Goal: Task Accomplishment & Management: Use online tool/utility

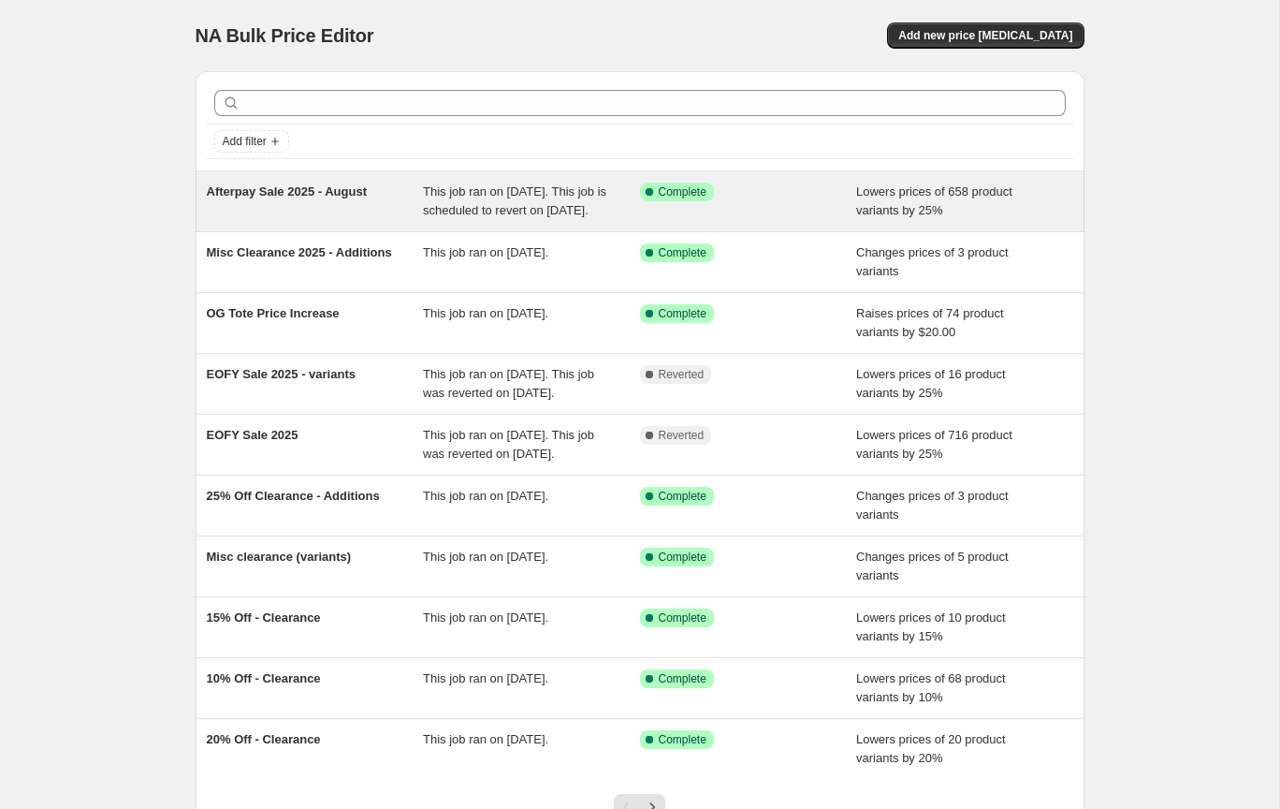
click at [530, 212] on span "This job ran on [DATE]. This job is scheduled to revert on [DATE]." at bounding box center [514, 200] width 183 height 33
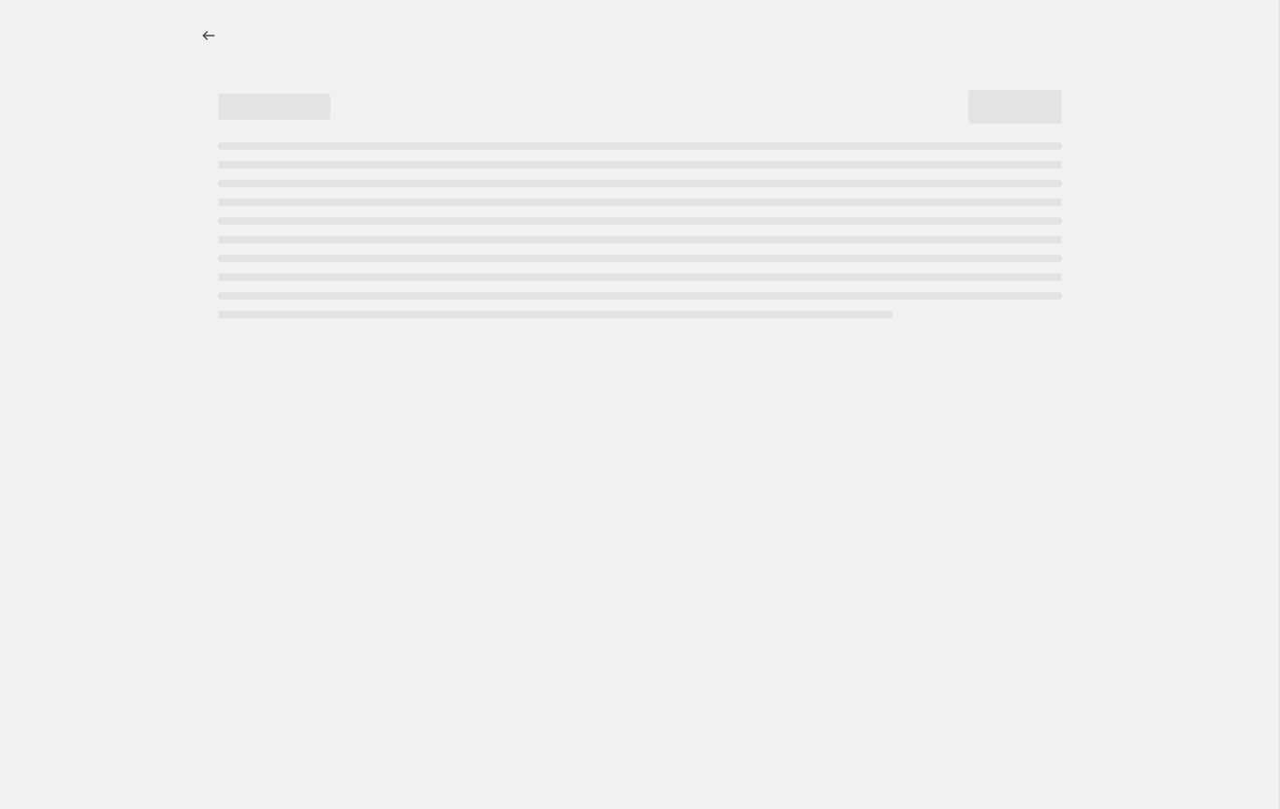
select select "percentage"
select select "collection"
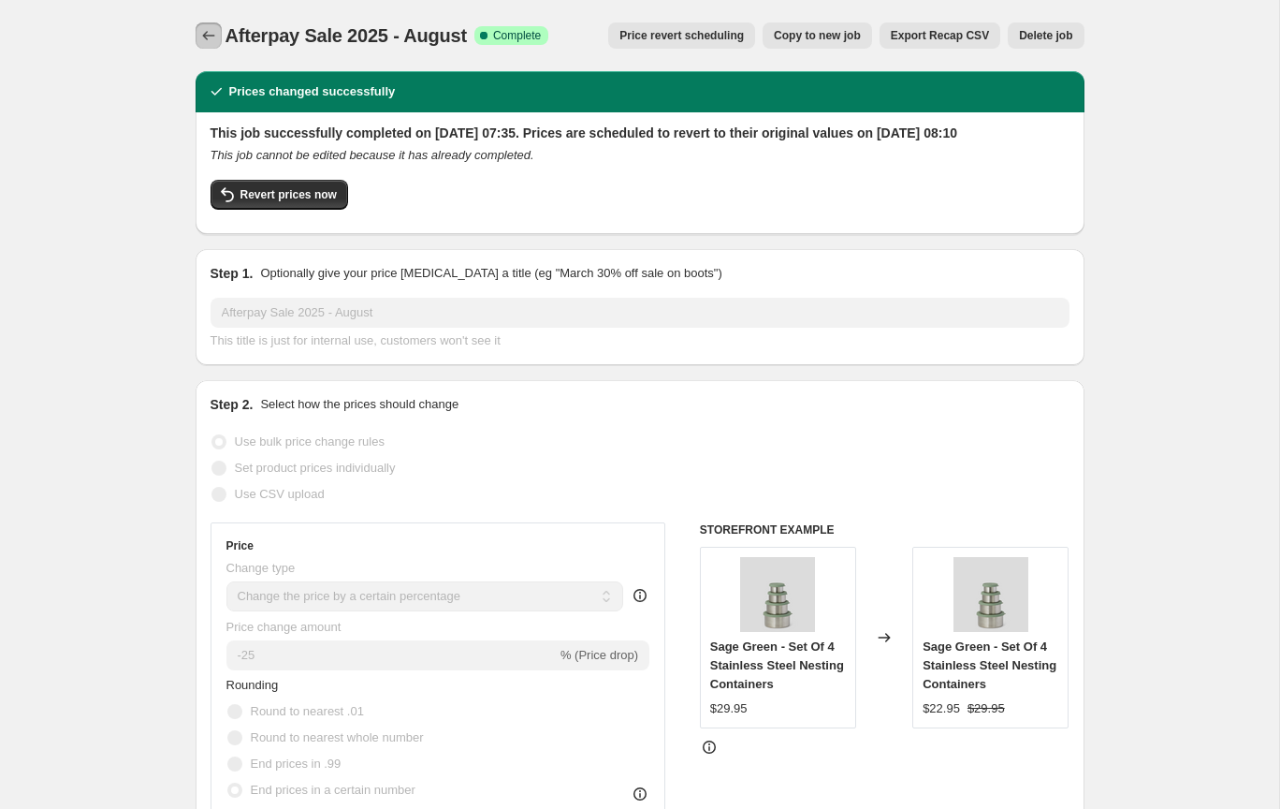
click at [214, 37] on icon "Price change jobs" at bounding box center [208, 35] width 19 height 19
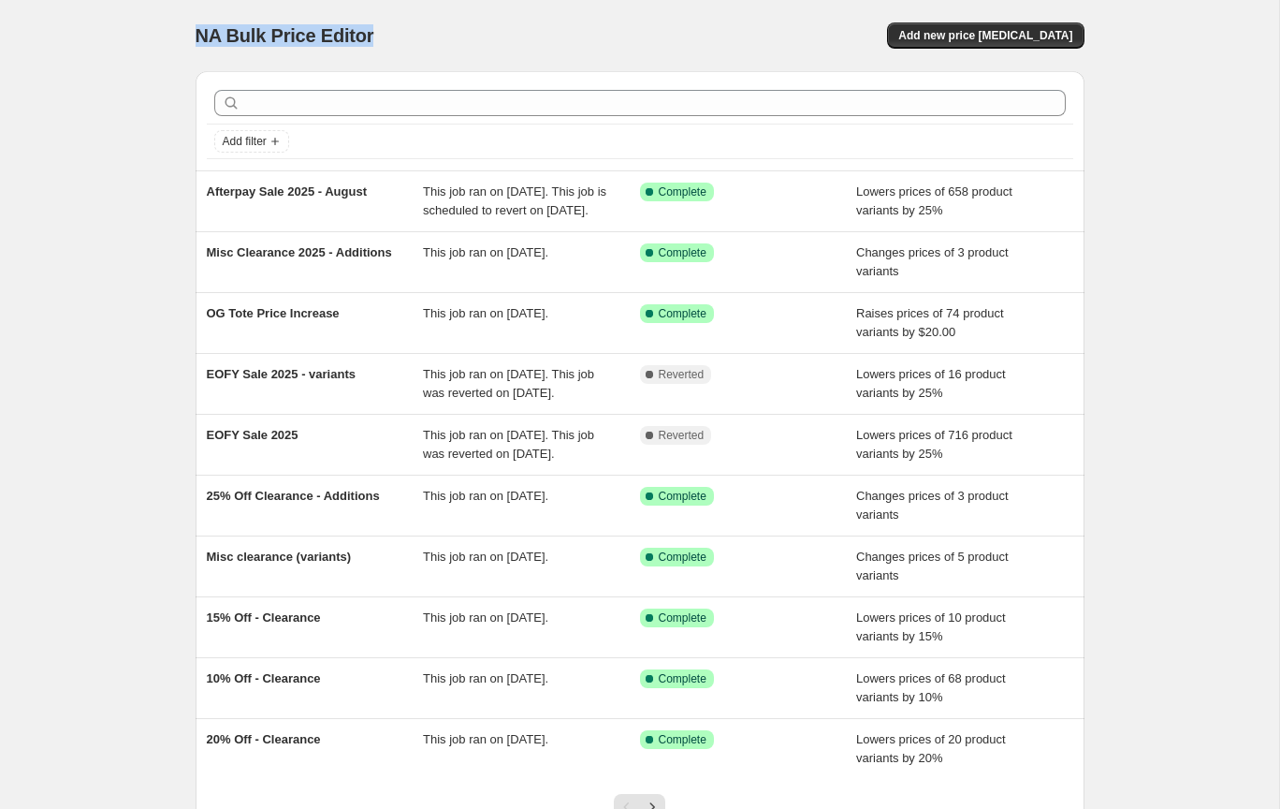
drag, startPoint x: 388, startPoint y: 35, endPoint x: 177, endPoint y: 28, distance: 211.6
click at [177, 28] on div "NA Bulk Price Editor. This page is ready NA Bulk Price Editor Add new price [ME…" at bounding box center [640, 482] width 934 height 964
copy span "NA Bulk Price Editor"
click at [954, 38] on span "Add new price [MEDICAL_DATA]" at bounding box center [985, 35] width 174 height 15
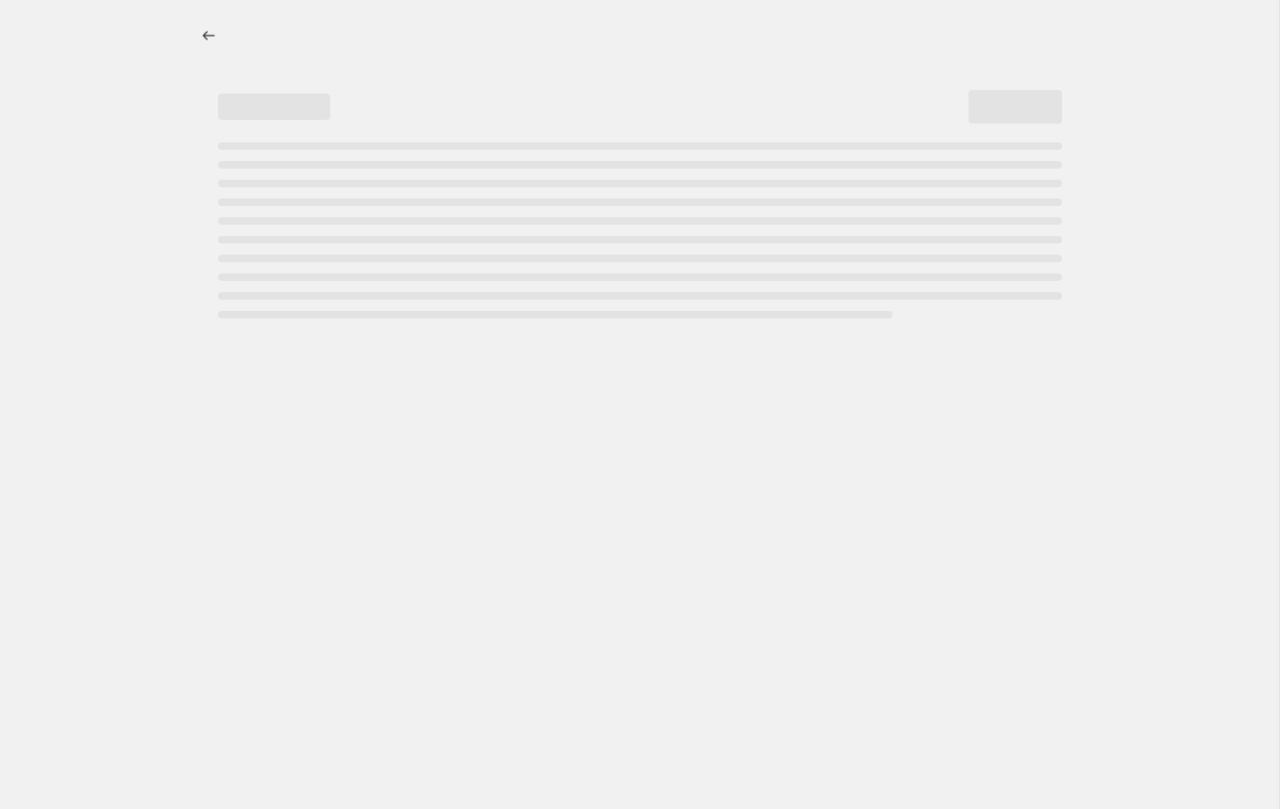
select select "percentage"
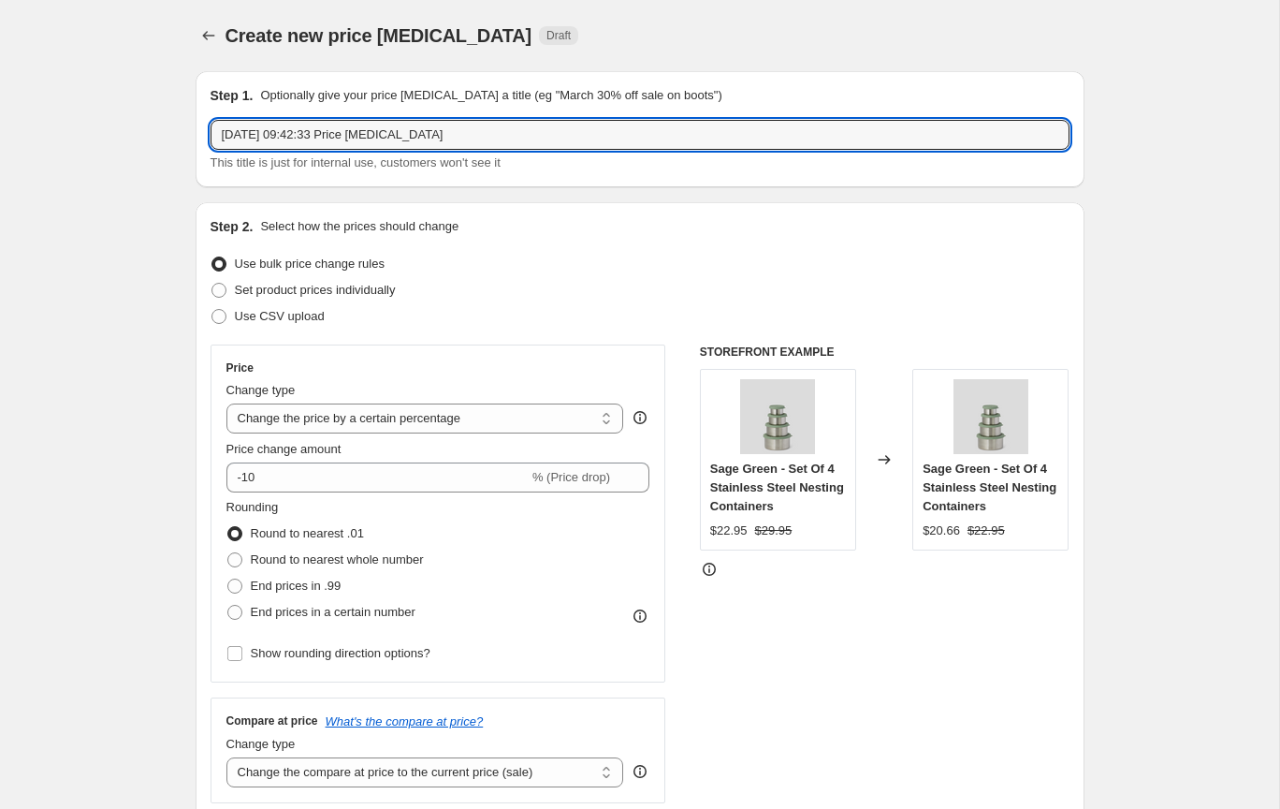
drag, startPoint x: 471, startPoint y: 134, endPoint x: 171, endPoint y: 123, distance: 299.7
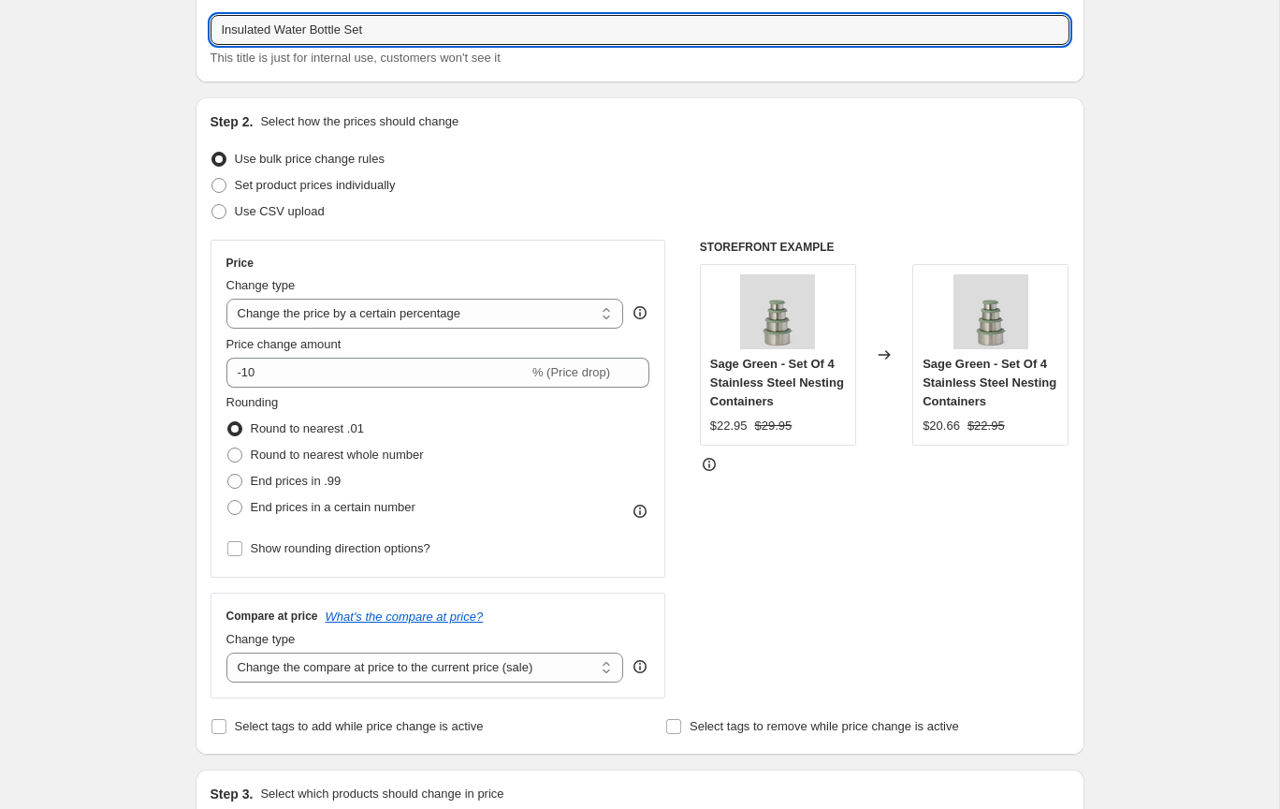
scroll to position [132, 0]
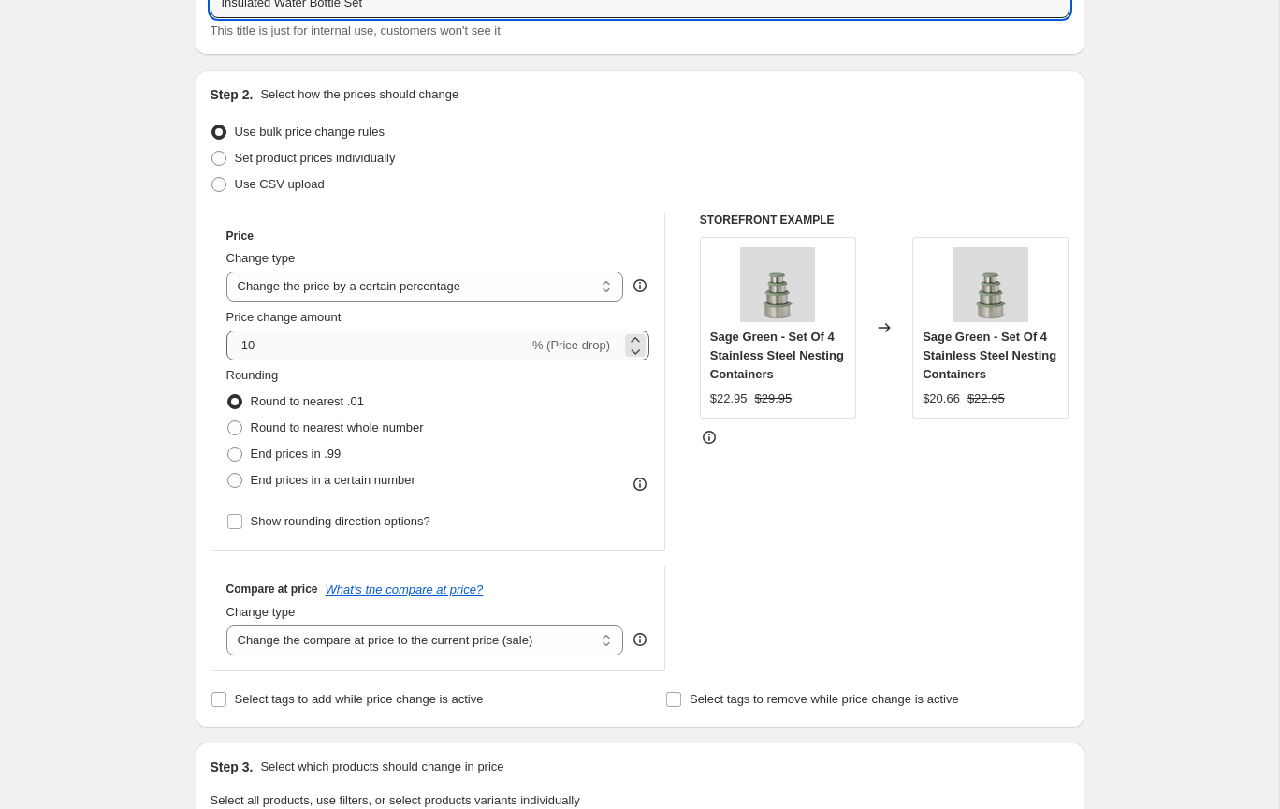
type input "Insulated Water Bottle Set"
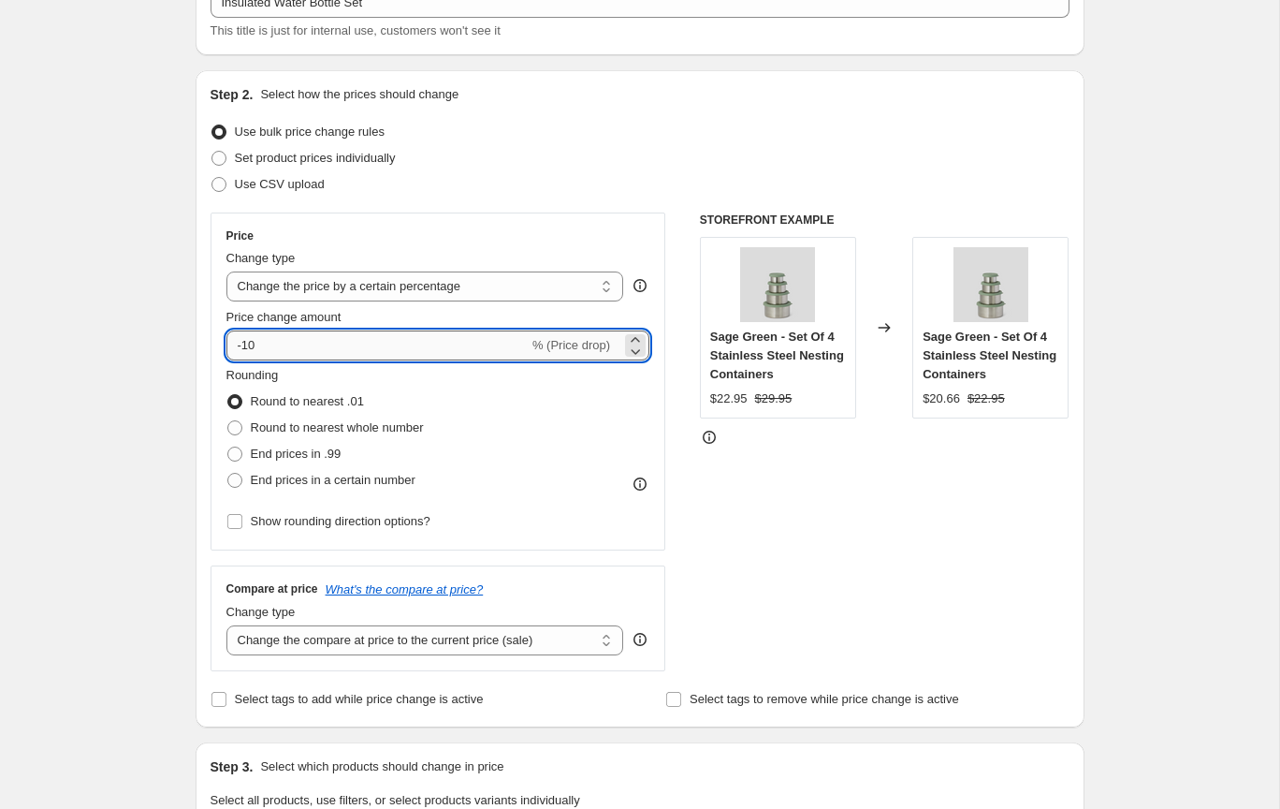
click at [246, 345] on input "-10" at bounding box center [377, 345] width 302 height 30
click at [246, 344] on input "-125" at bounding box center [377, 345] width 302 height 30
type input "-25"
click at [111, 350] on div "Create new price [MEDICAL_DATA]. This page is ready Create new price [MEDICAL_D…" at bounding box center [639, 806] width 1279 height 1876
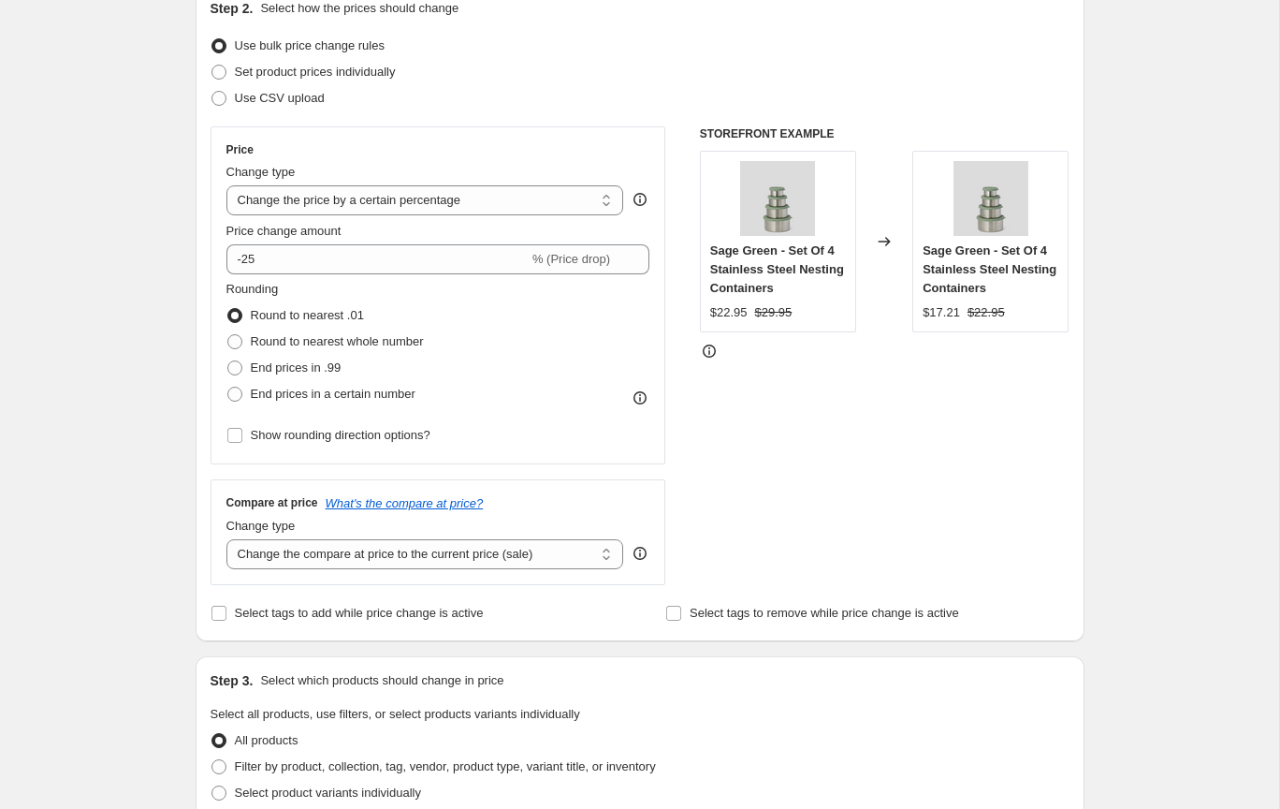
scroll to position [221, 0]
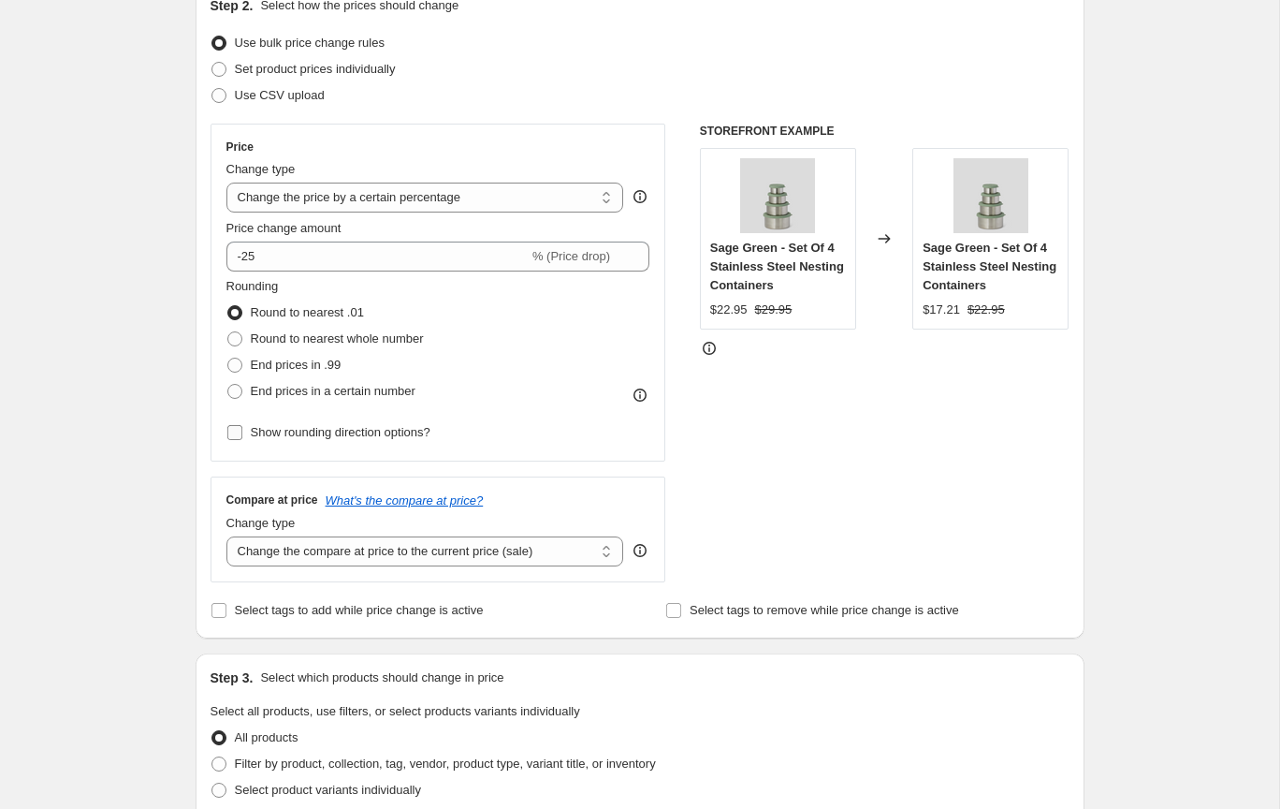
click at [233, 427] on input "Show rounding direction options?" at bounding box center [234, 432] width 15 height 15
checkbox input "true"
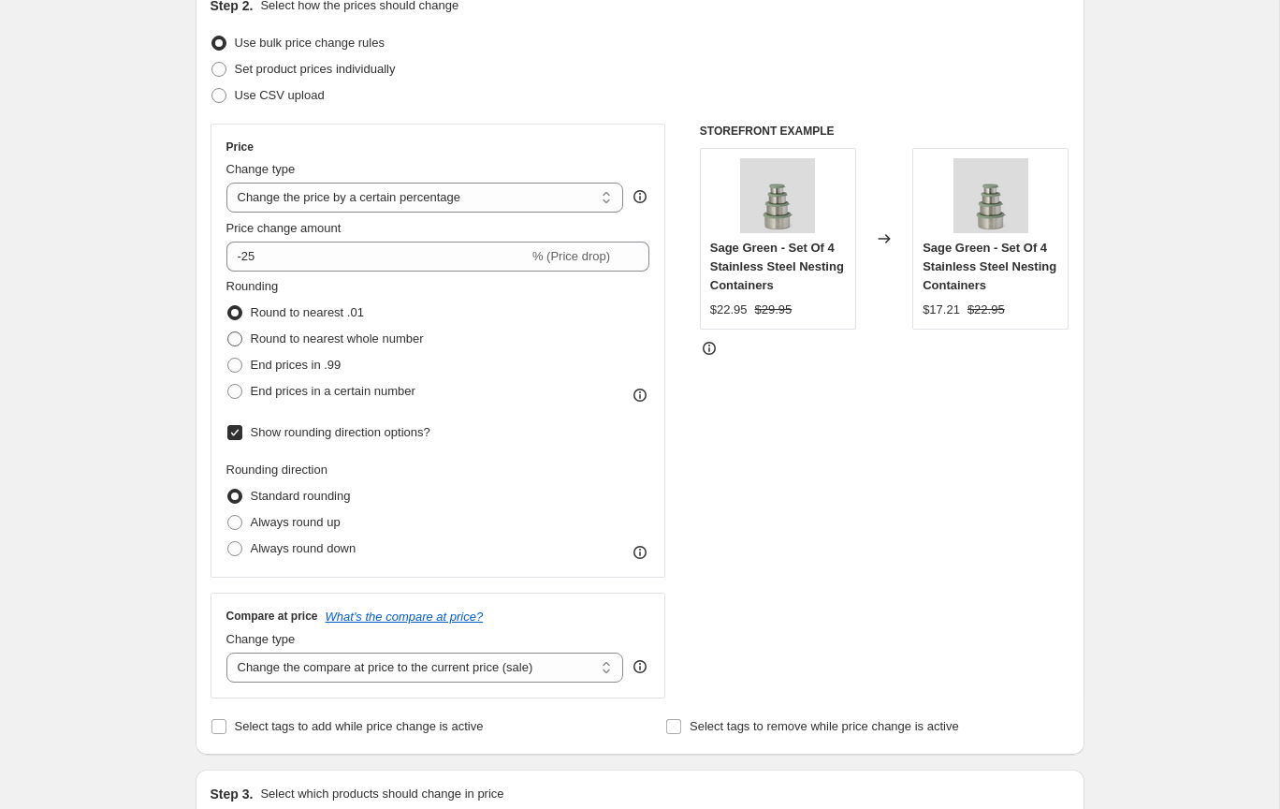
click at [239, 341] on span at bounding box center [234, 338] width 15 height 15
click at [228, 332] on input "Round to nearest whole number" at bounding box center [227, 331] width 1 height 1
radio input "true"
click at [232, 311] on span at bounding box center [234, 312] width 15 height 15
click at [228, 306] on input "Round to nearest .01" at bounding box center [227, 305] width 1 height 1
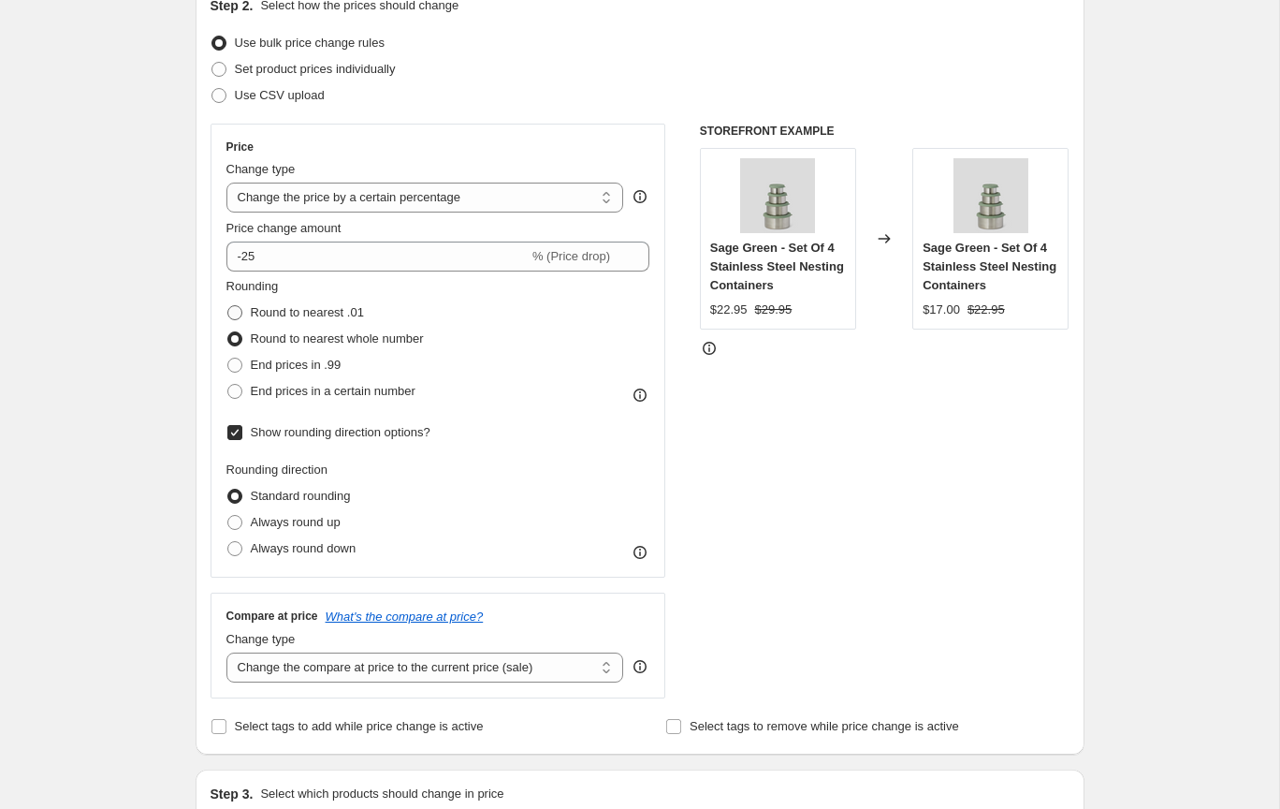
radio input "true"
click at [235, 389] on span at bounding box center [234, 391] width 15 height 15
click at [228, 385] on input "End prices in a certain number" at bounding box center [227, 384] width 1 height 1
radio input "true"
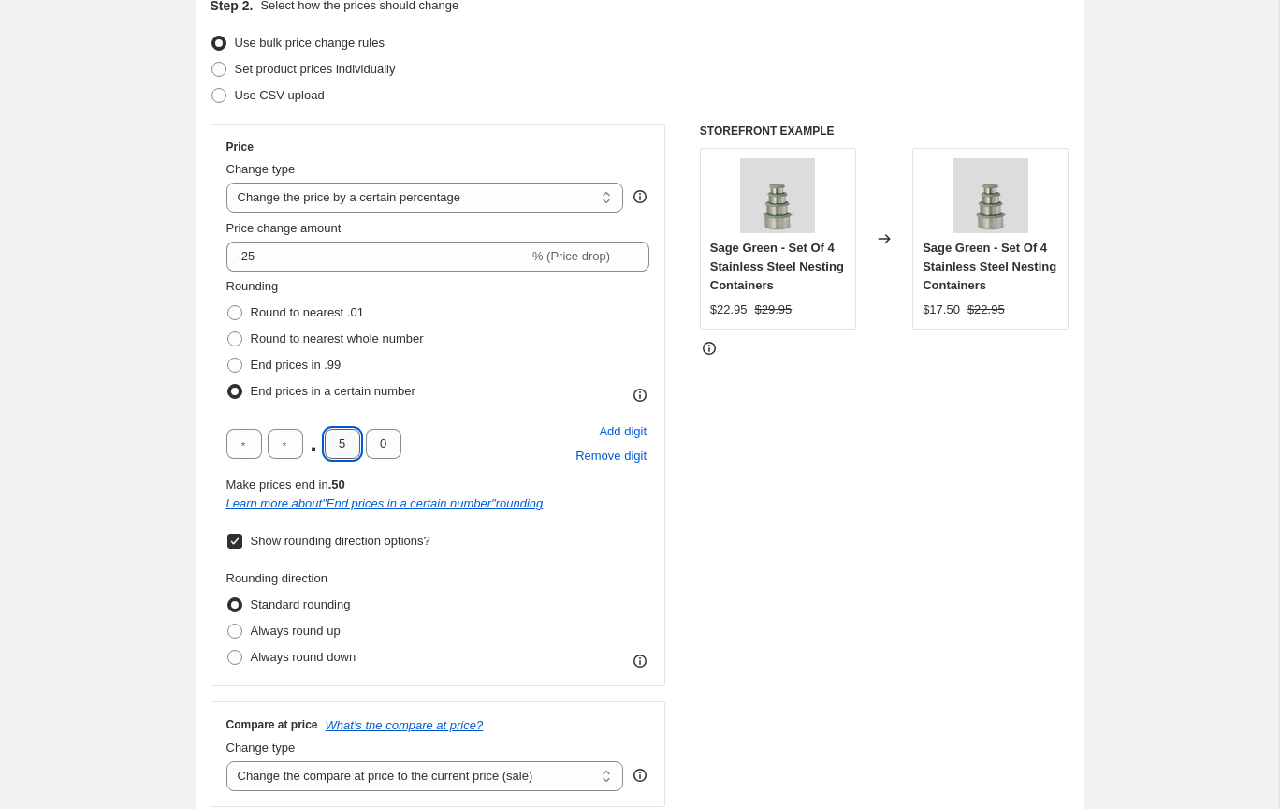
click at [344, 448] on input "5" at bounding box center [343, 444] width 36 height 30
click at [391, 443] on input "0" at bounding box center [384, 444] width 36 height 30
click at [390, 443] on input "0" at bounding box center [384, 444] width 36 height 30
type input "5"
drag, startPoint x: 342, startPoint y: 443, endPoint x: 372, endPoint y: 459, distance: 33.9
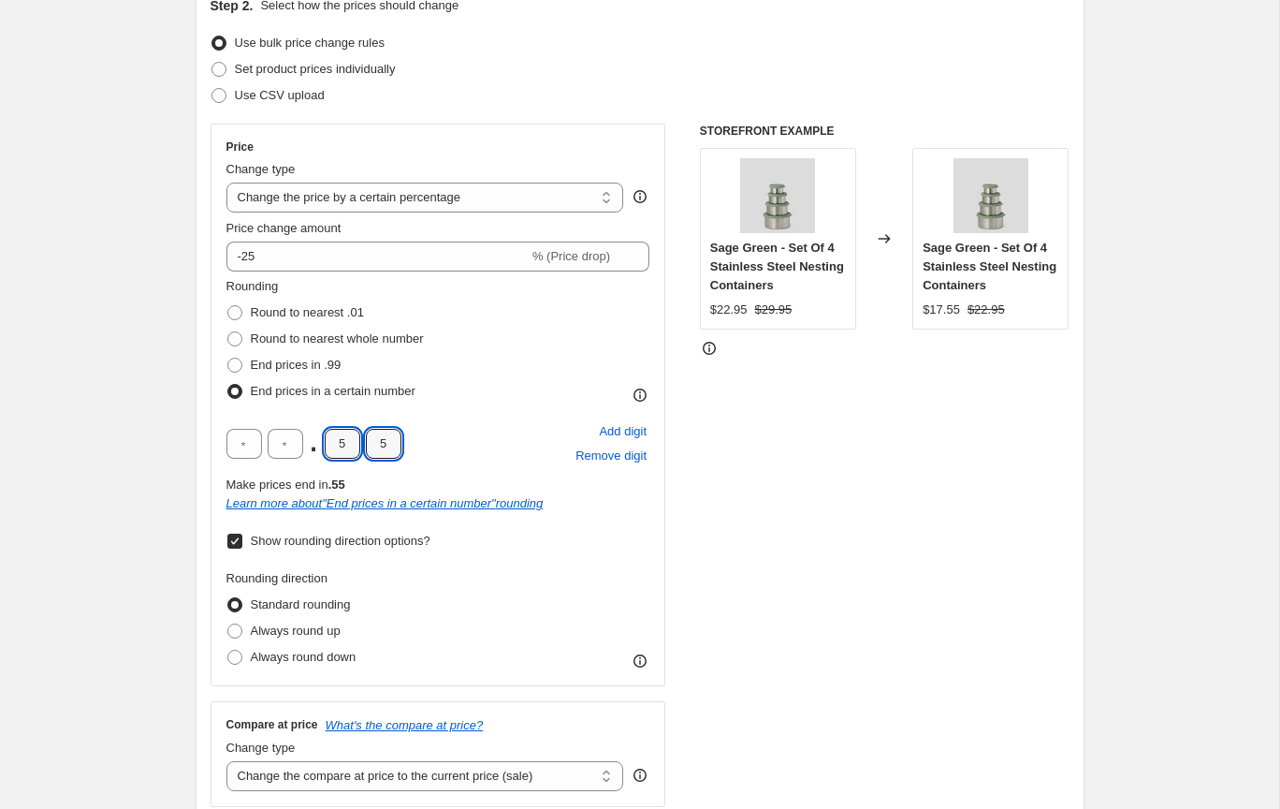
click at [343, 443] on input "5" at bounding box center [343, 444] width 36 height 30
type input "9"
click at [805, 591] on div "STOREFRONT EXAMPLE Sage Green - Set Of 4 Stainless Steel Nesting Containers $22…" at bounding box center [885, 465] width 370 height 683
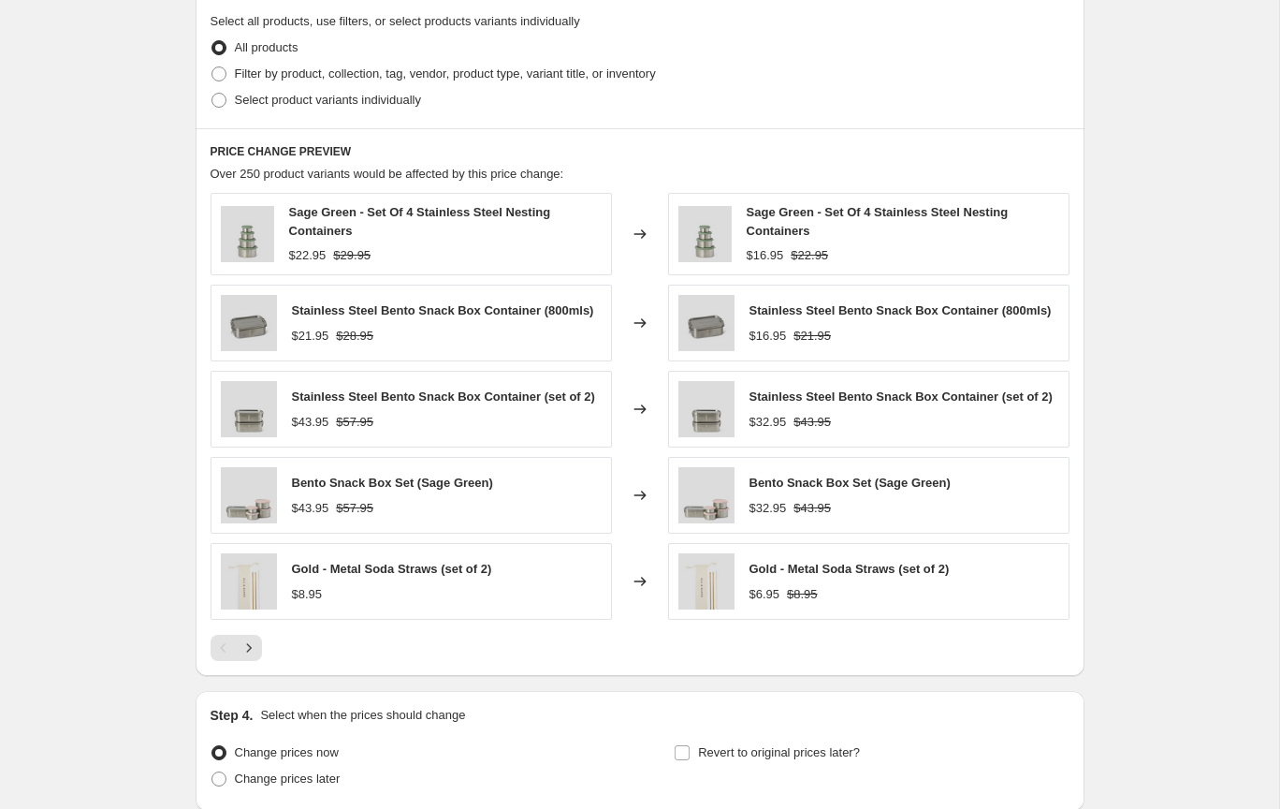
scroll to position [652, 0]
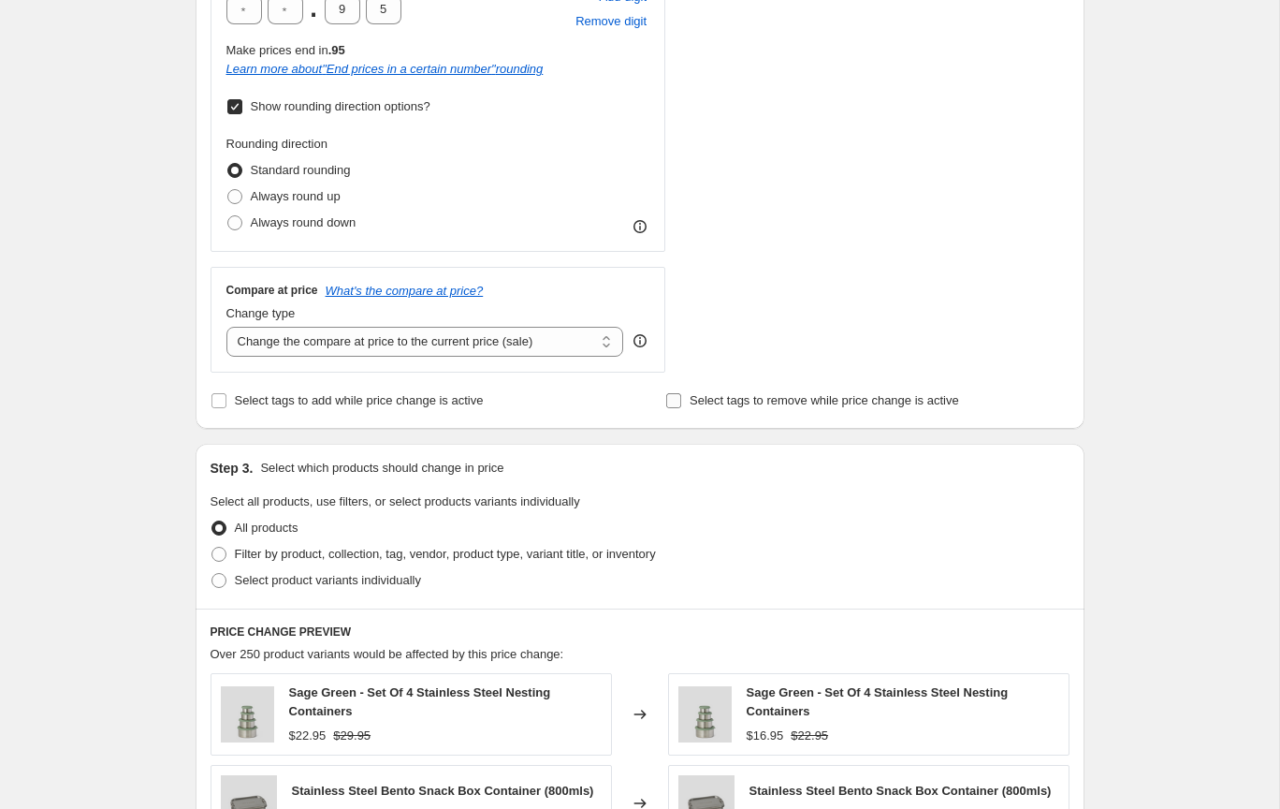
click at [680, 403] on input "Select tags to remove while price change is active" at bounding box center [673, 400] width 15 height 15
checkbox input "true"
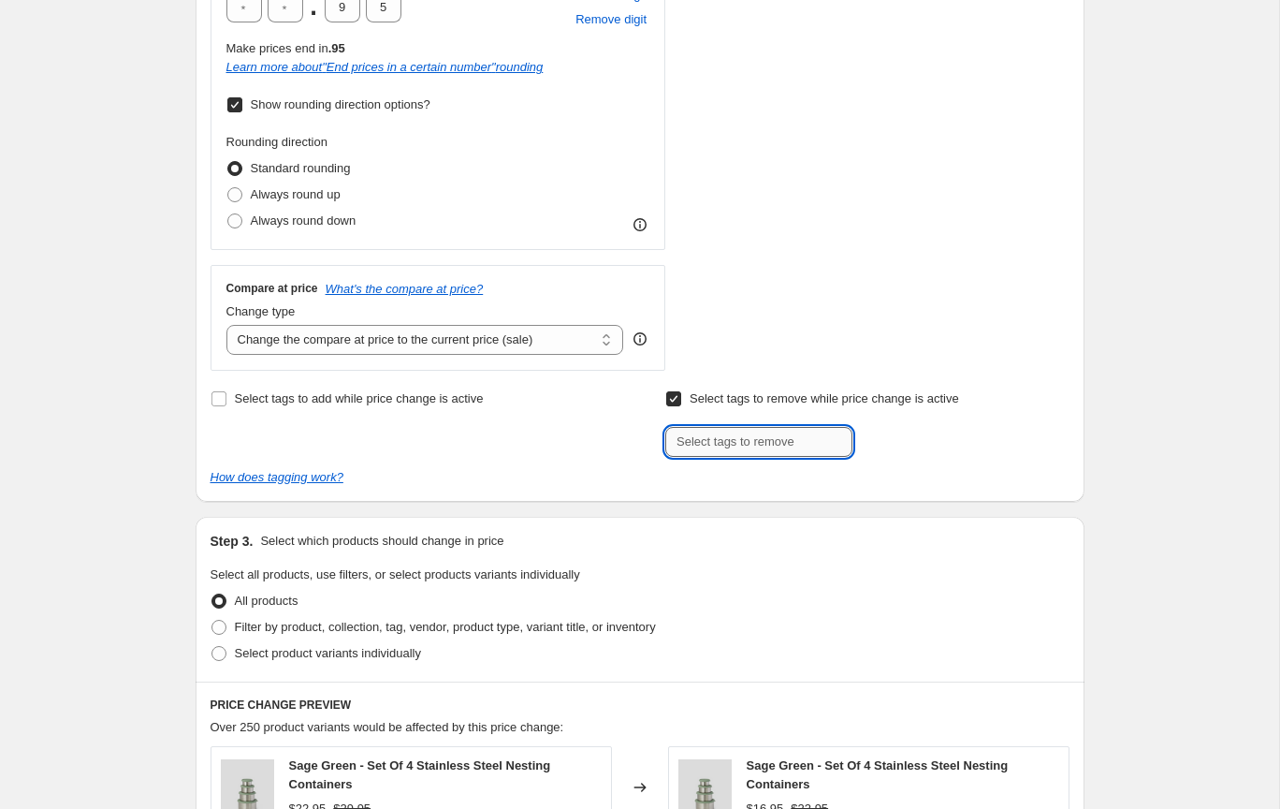
click at [722, 443] on input "text" at bounding box center [758, 442] width 187 height 30
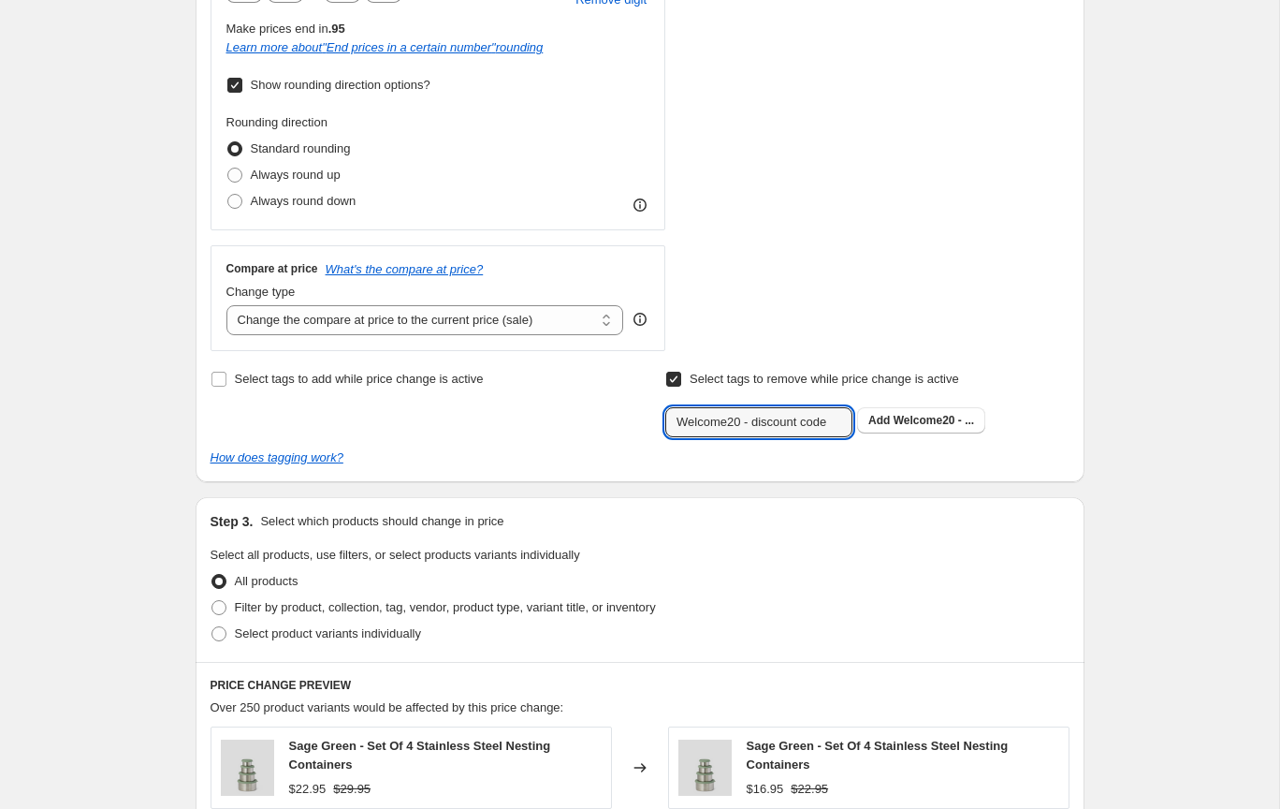
scroll to position [678, 0]
type input "Welcome20 - discount code"
click at [251, 604] on span "Filter by product, collection, tag, vendor, product type, variant title, or inv…" at bounding box center [445, 606] width 421 height 14
click at [212, 600] on input "Filter by product, collection, tag, vendor, product type, variant title, or inv…" at bounding box center [212, 599] width 1 height 1
radio input "true"
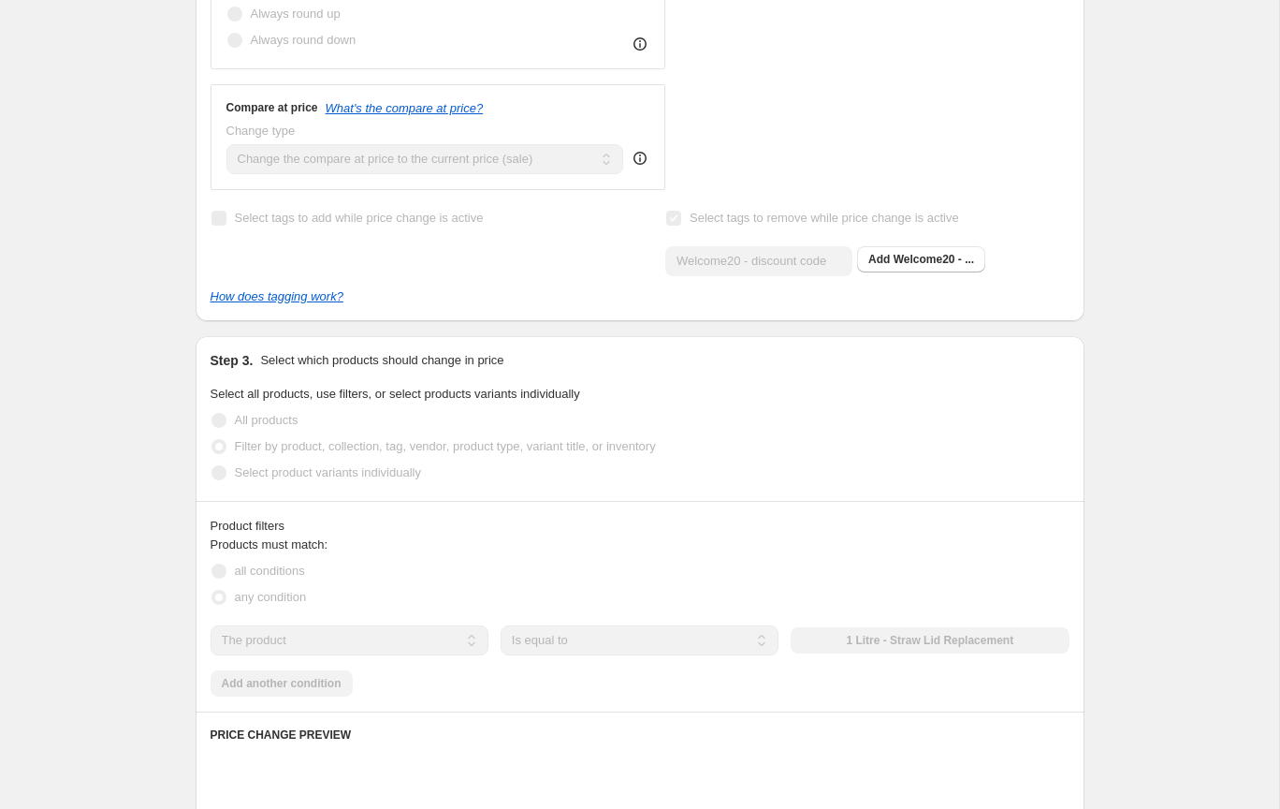
scroll to position [843, 0]
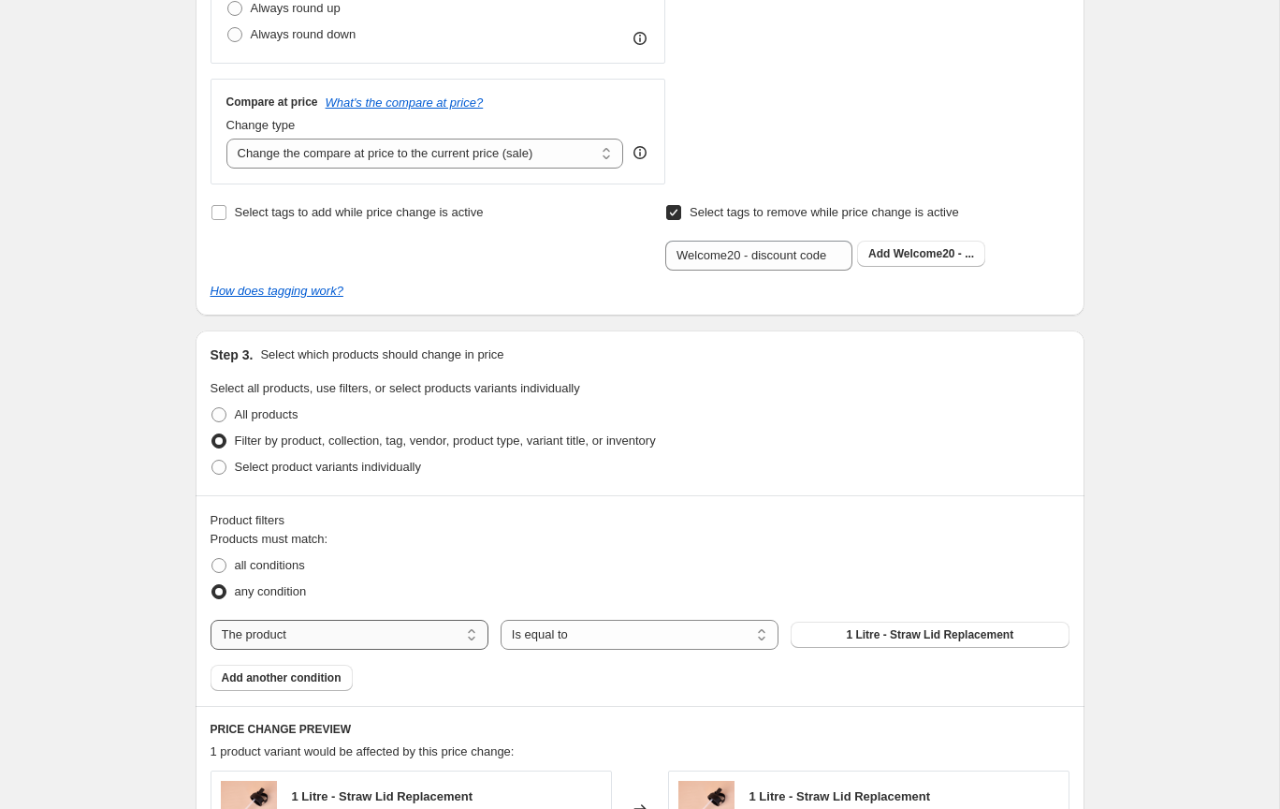
click at [311, 628] on select "The product The product's collection The product's tag The product's vendor The…" at bounding box center [350, 635] width 278 height 30
click at [387, 634] on select "The product The product's collection The product's tag The product's vendor The…" at bounding box center [350, 635] width 278 height 30
select select "product"
click at [931, 635] on span "1 Litre - Straw Lid Replacement" at bounding box center [930, 634] width 168 height 15
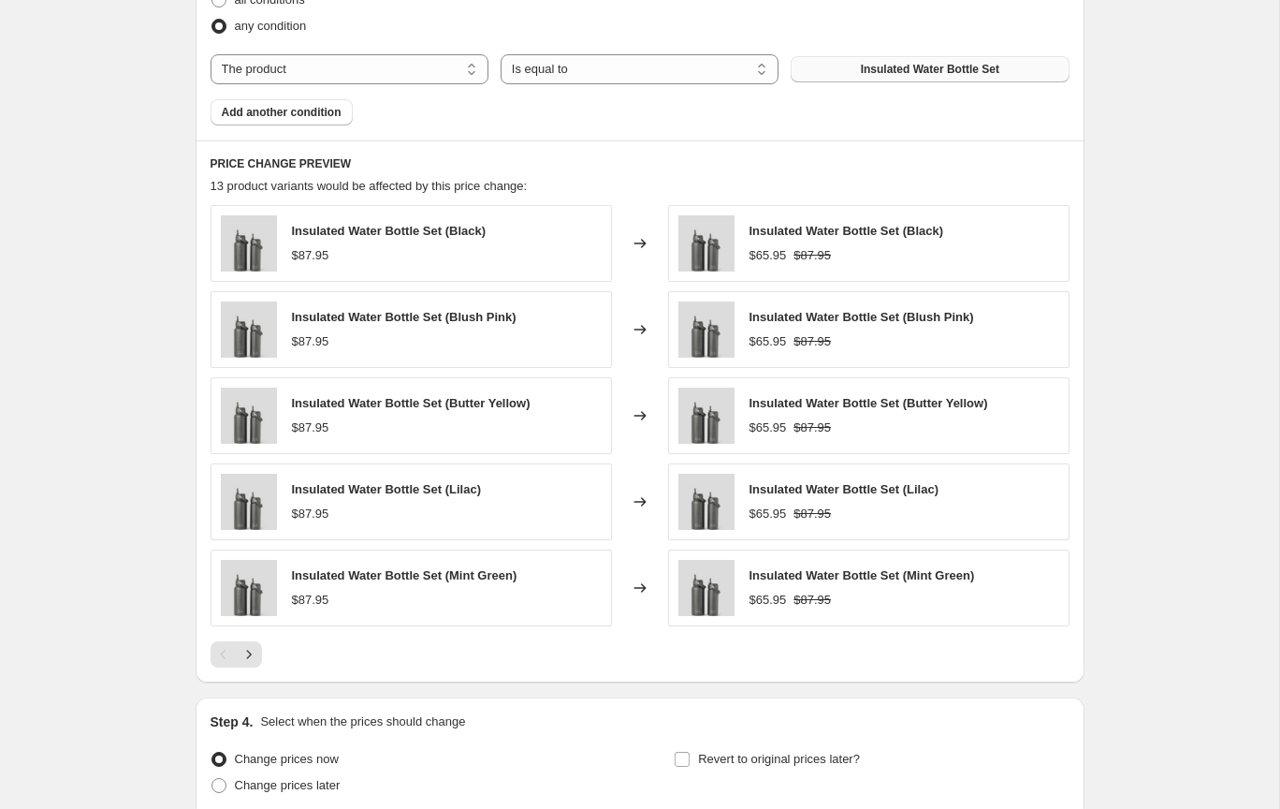
scroll to position [1572, 0]
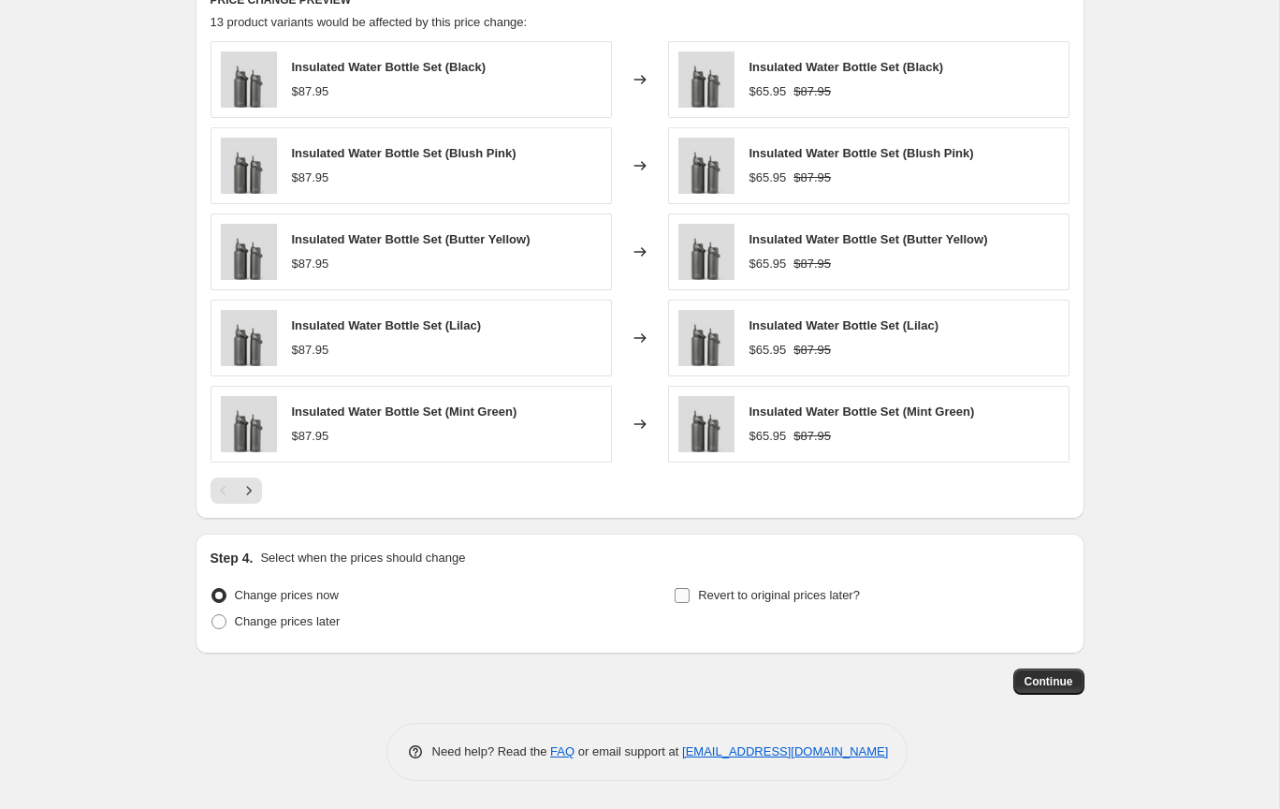
click at [683, 594] on input "Revert to original prices later?" at bounding box center [682, 595] width 15 height 15
checkbox input "true"
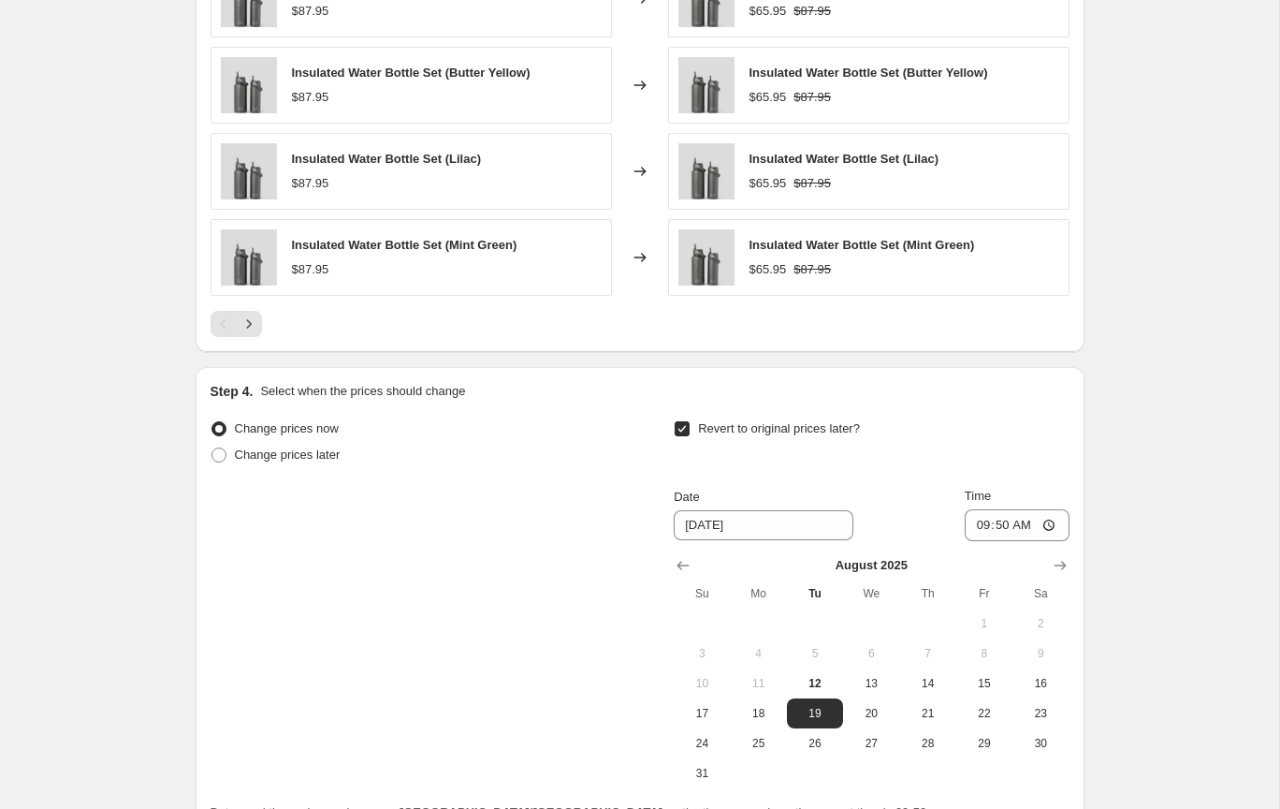
scroll to position [1777, 0]
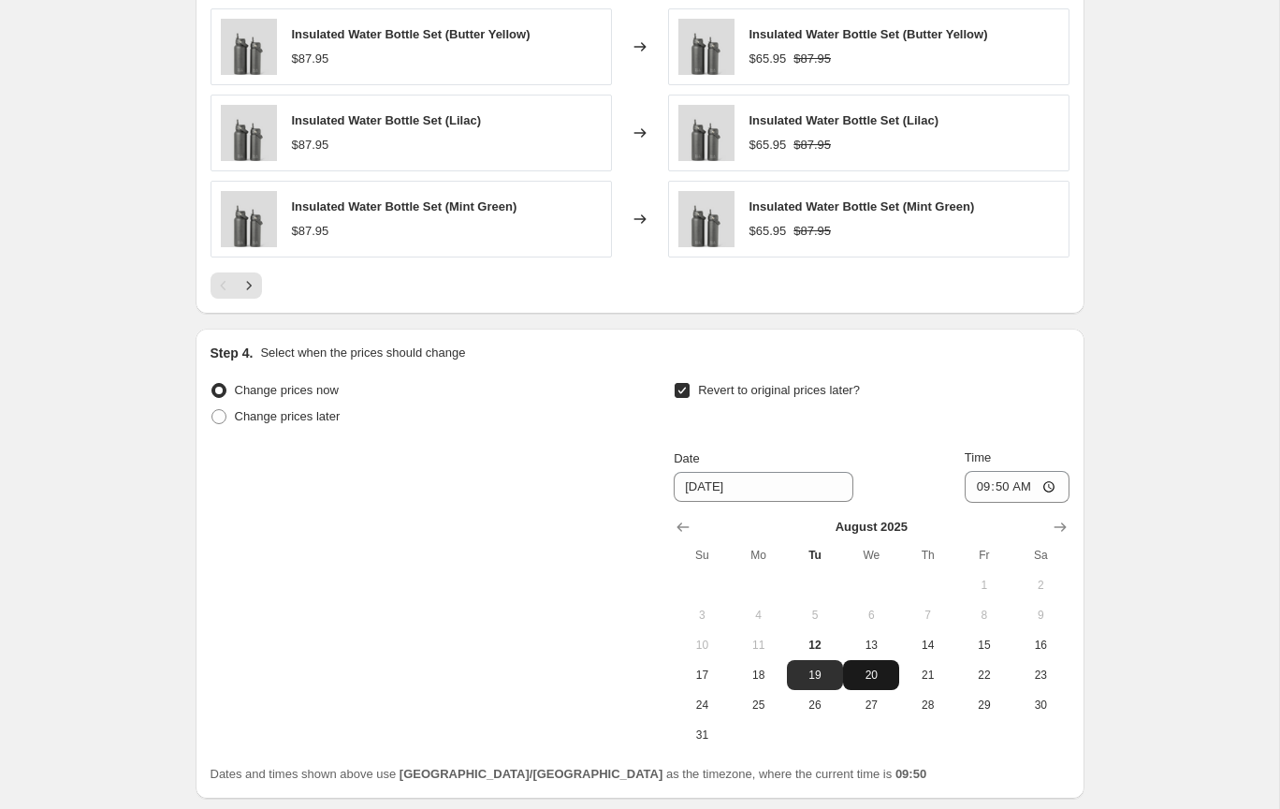
click at [877, 673] on span "20" at bounding box center [871, 674] width 41 height 15
type input "[DATE]"
click at [1001, 488] on input "09:50" at bounding box center [1017, 487] width 105 height 32
type input "09:08"
drag, startPoint x: 1000, startPoint y: 488, endPoint x: 965, endPoint y: 481, distance: 35.2
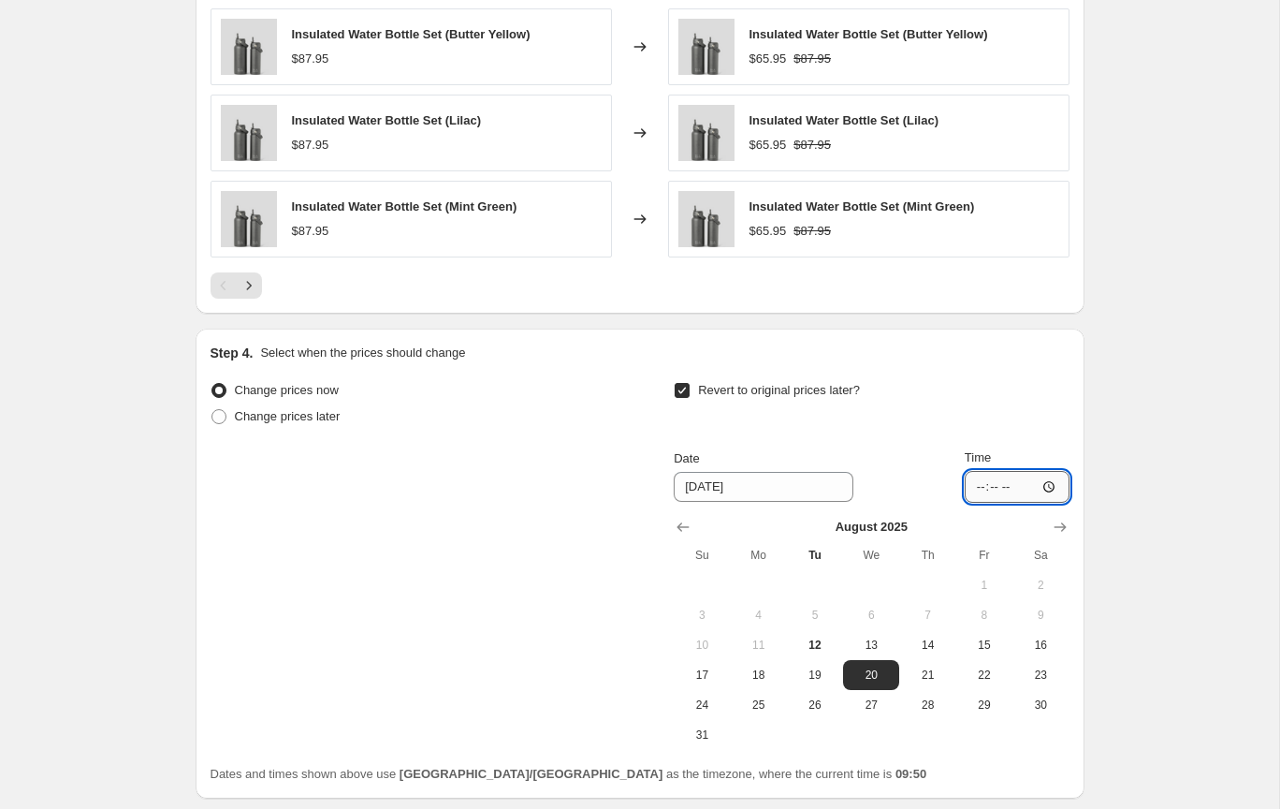
click at [996, 487] on input "Time" at bounding box center [1017, 487] width 105 height 32
click at [978, 484] on input "Time" at bounding box center [1017, 487] width 105 height 32
type input "08:00"
click at [989, 415] on div "Revert to original prices later?" at bounding box center [871, 405] width 395 height 56
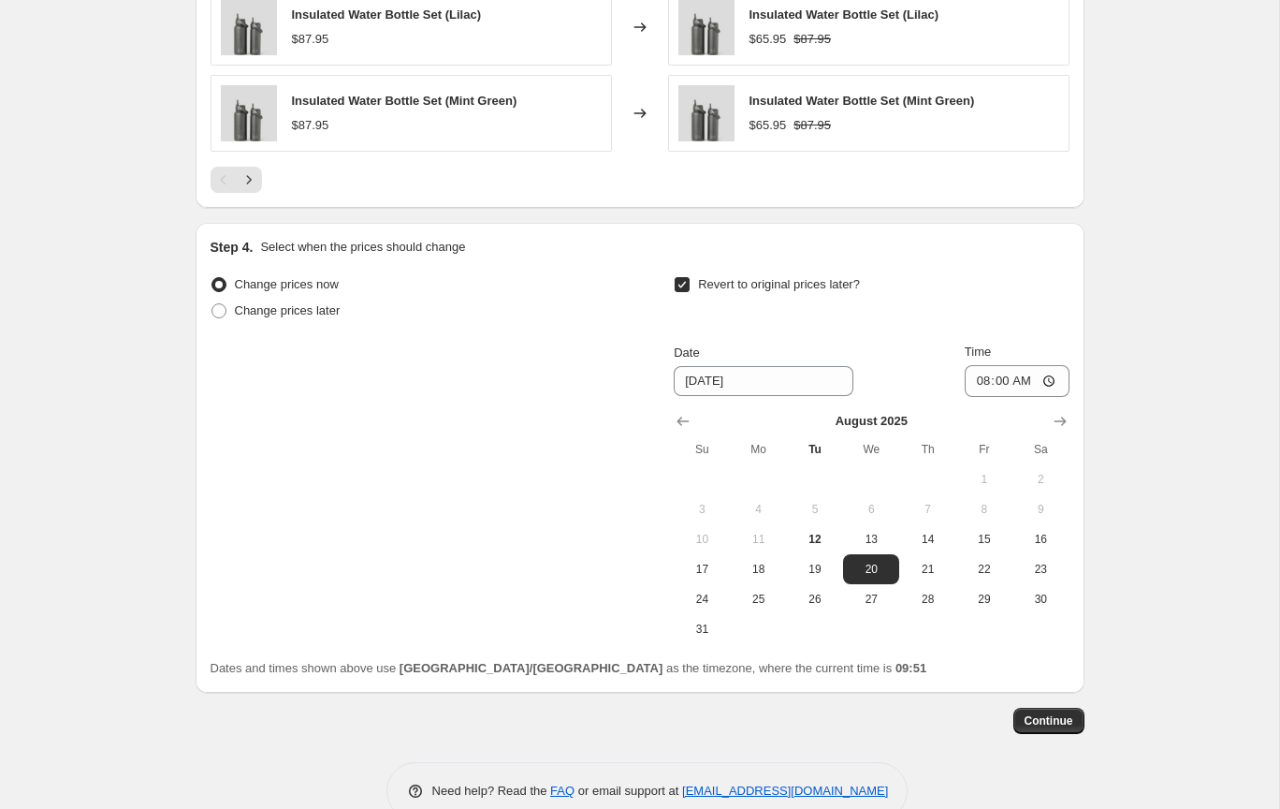
scroll to position [1887, 0]
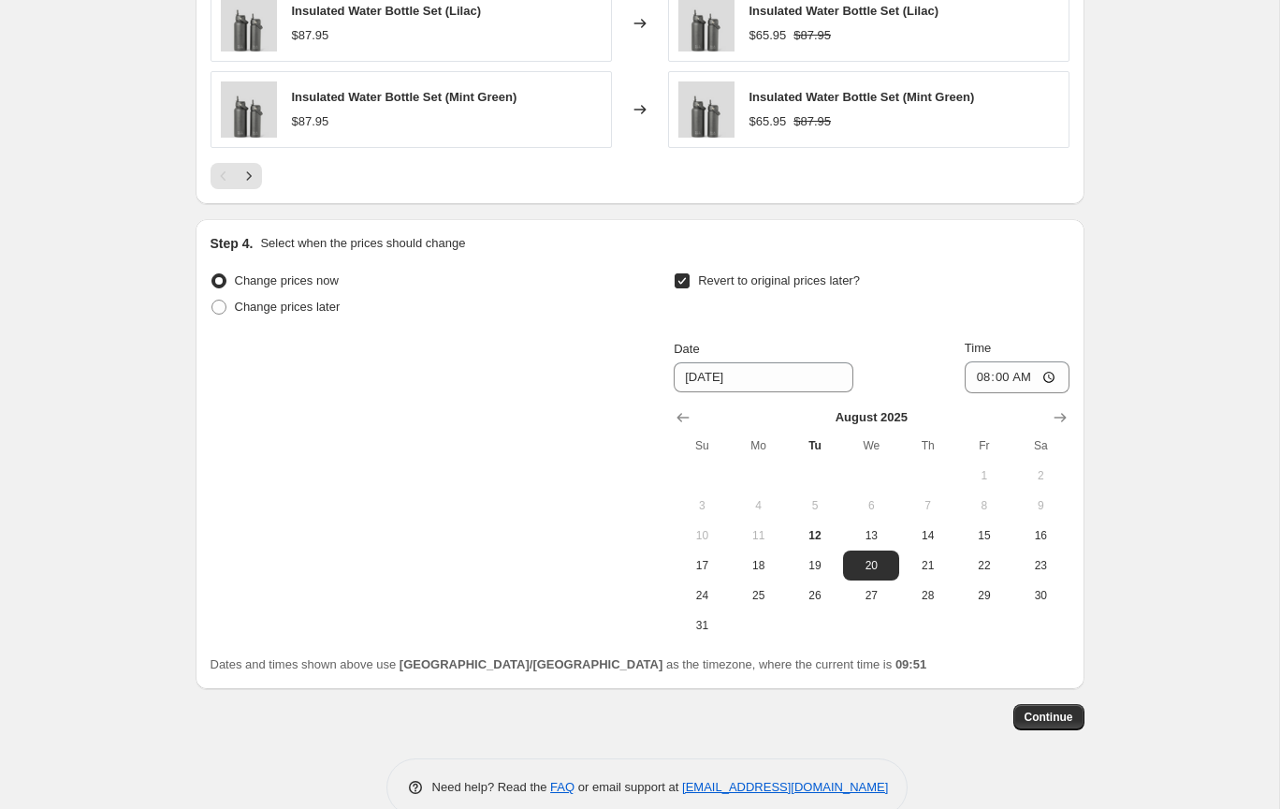
click at [1053, 707] on button "Continue" at bounding box center [1049, 717] width 71 height 26
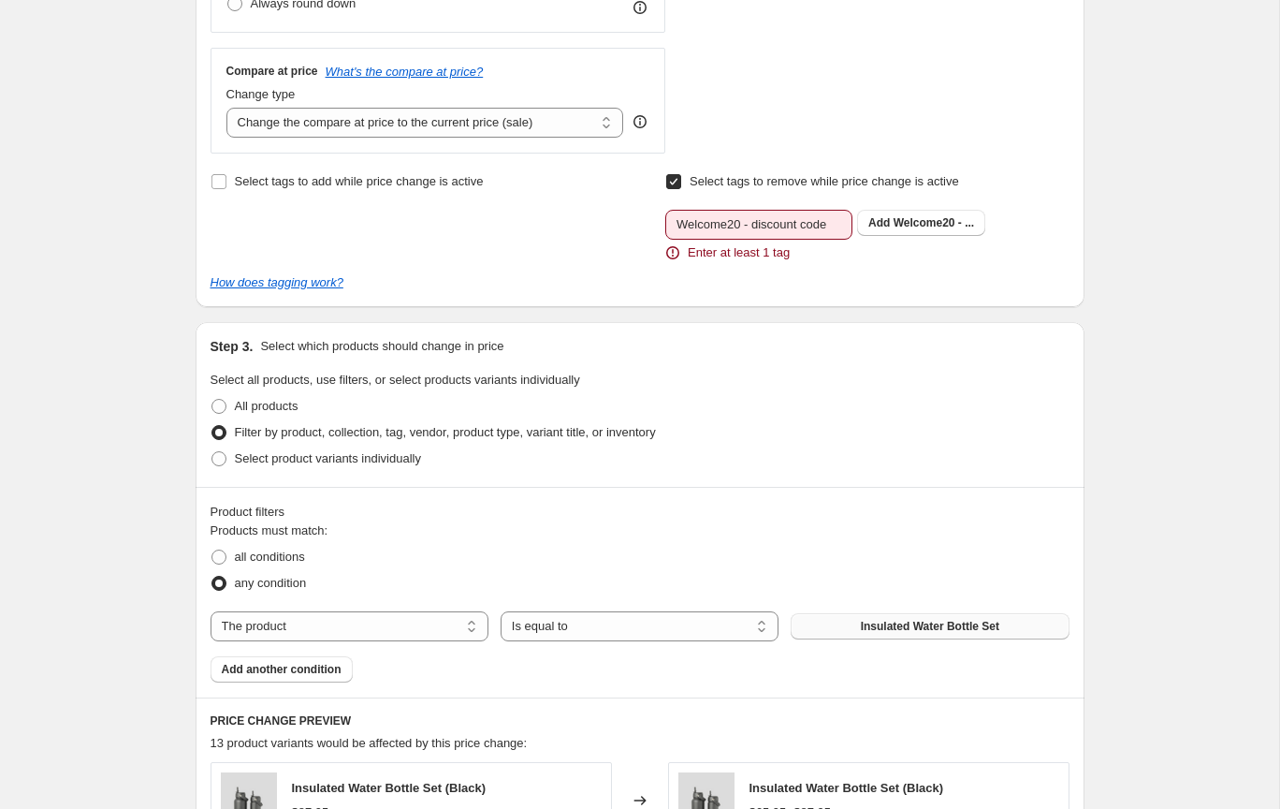
scroll to position [942, 0]
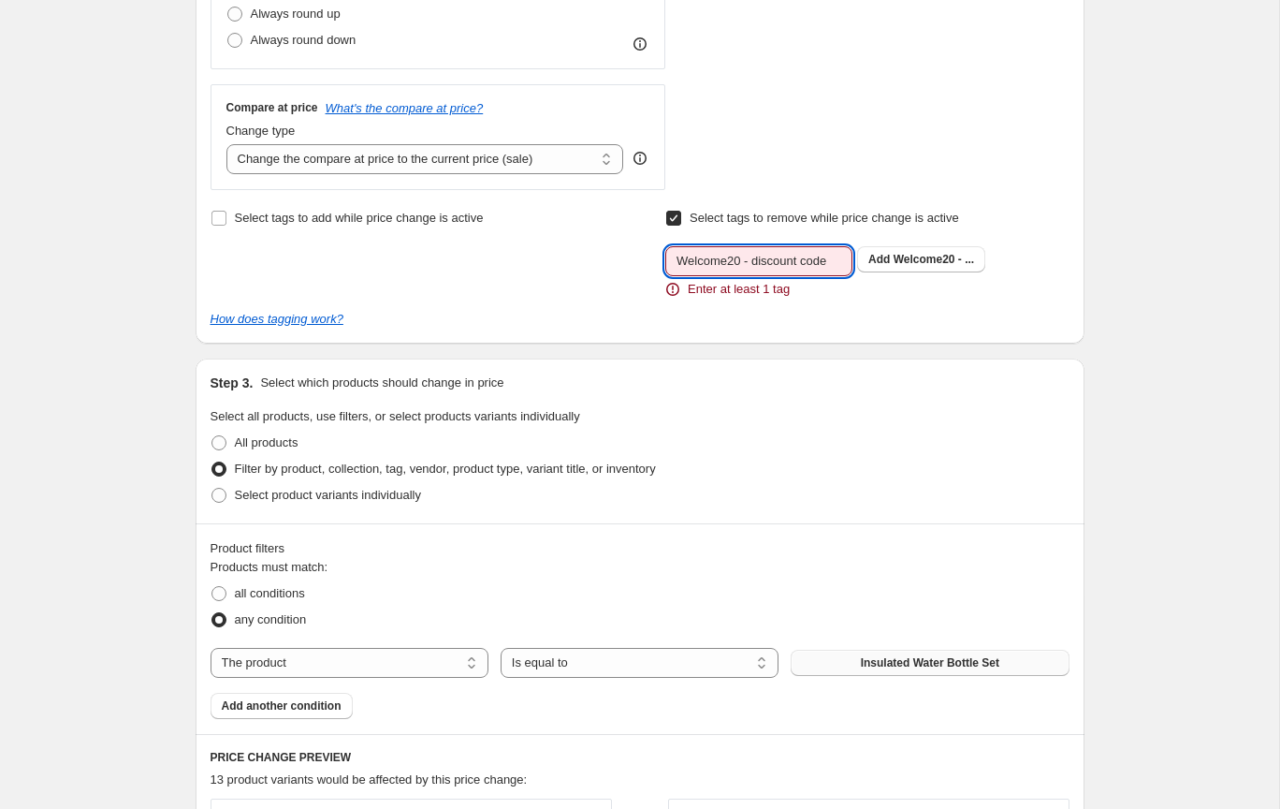
click at [797, 265] on input "Welcome20 - discount code" at bounding box center [758, 261] width 187 height 30
click at [900, 265] on span "Welcome20 - ..." at bounding box center [934, 259] width 80 height 13
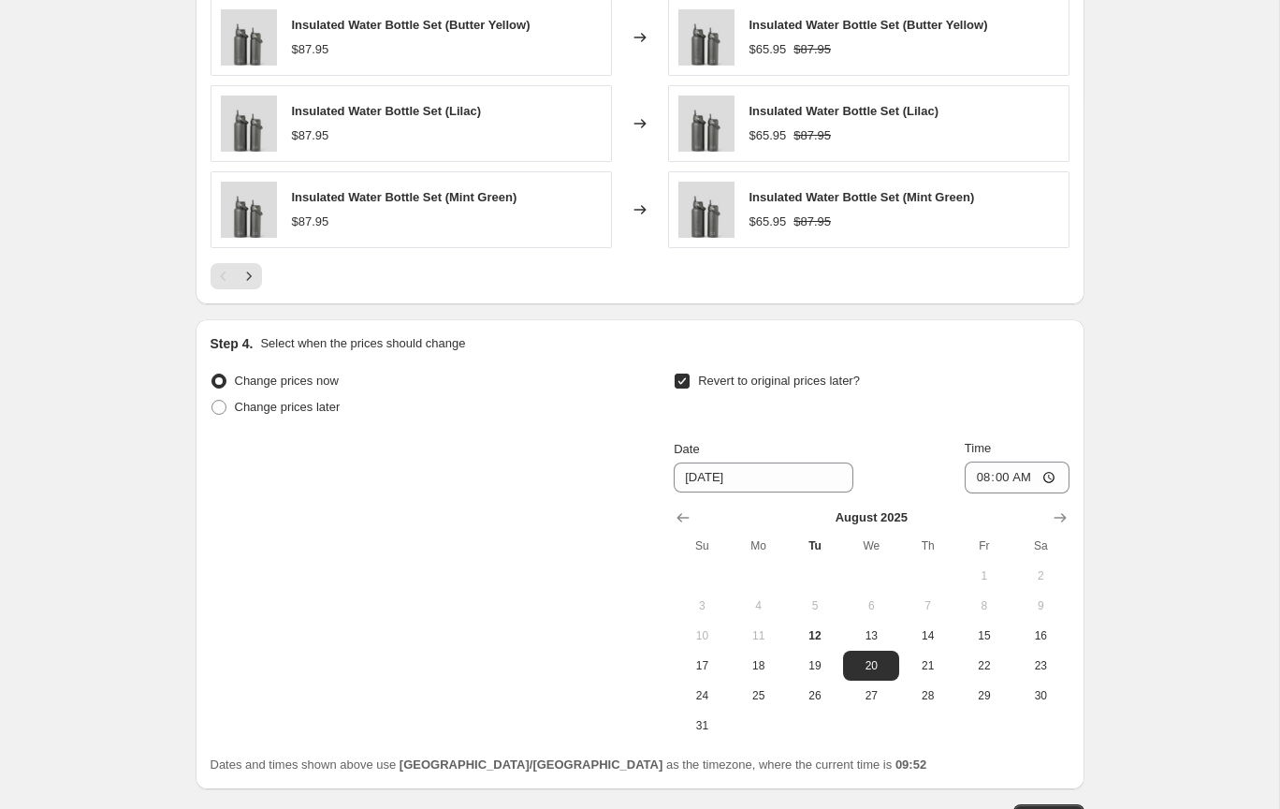
scroll to position [1952, 0]
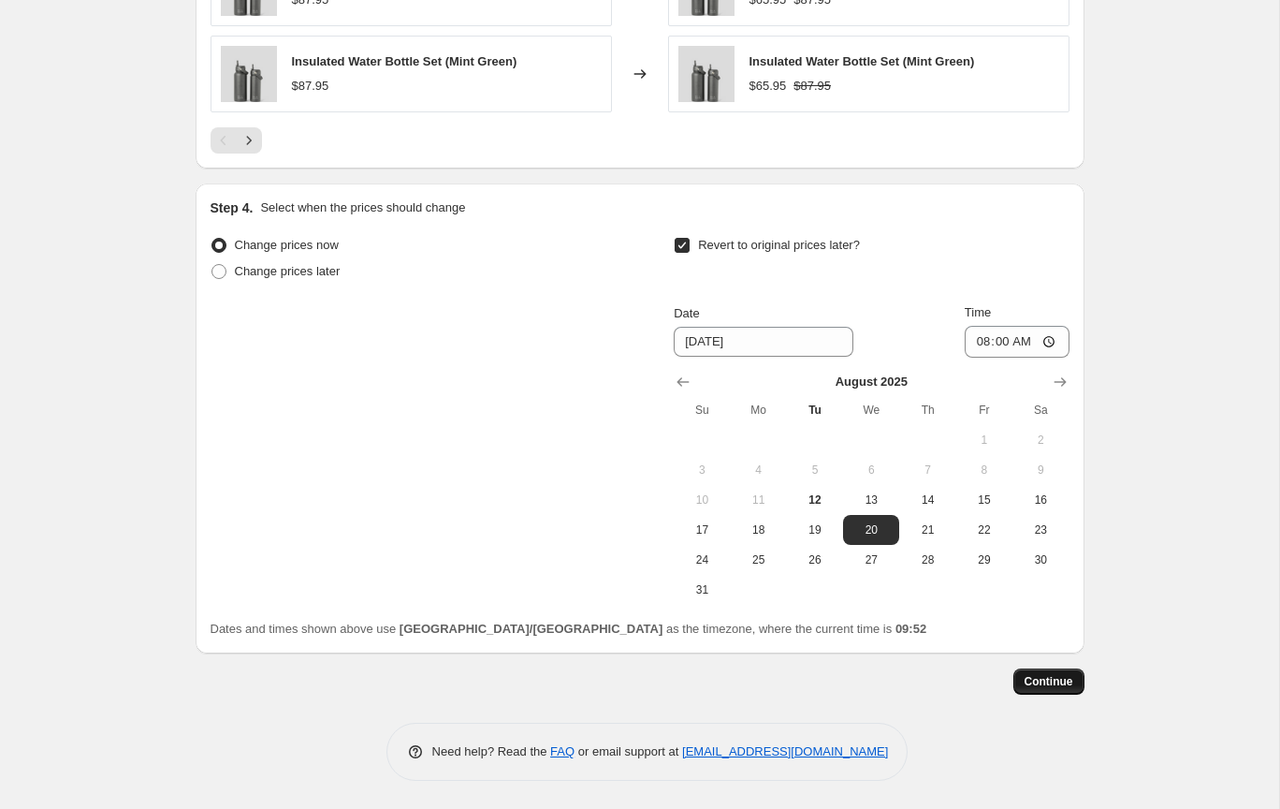
click at [1071, 688] on span "Continue" at bounding box center [1049, 681] width 49 height 15
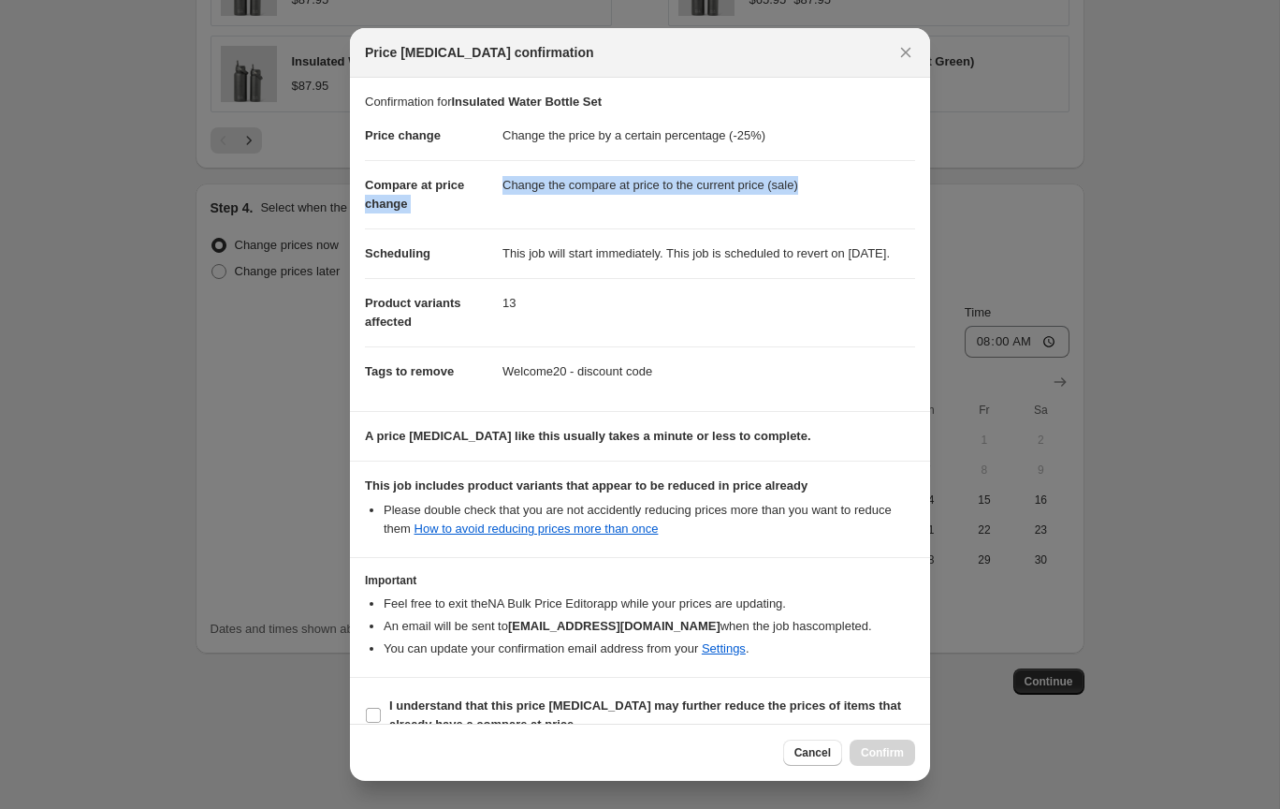
drag, startPoint x: 545, startPoint y: 175, endPoint x: 831, endPoint y: 201, distance: 287.6
click at [831, 201] on dl "Price change Change the price by a certain percentage (-25%) Compare at price c…" at bounding box center [640, 253] width 550 height 285
click at [663, 490] on section "This job includes product variants that appear to be reduced in price already P…" at bounding box center [640, 508] width 580 height 95
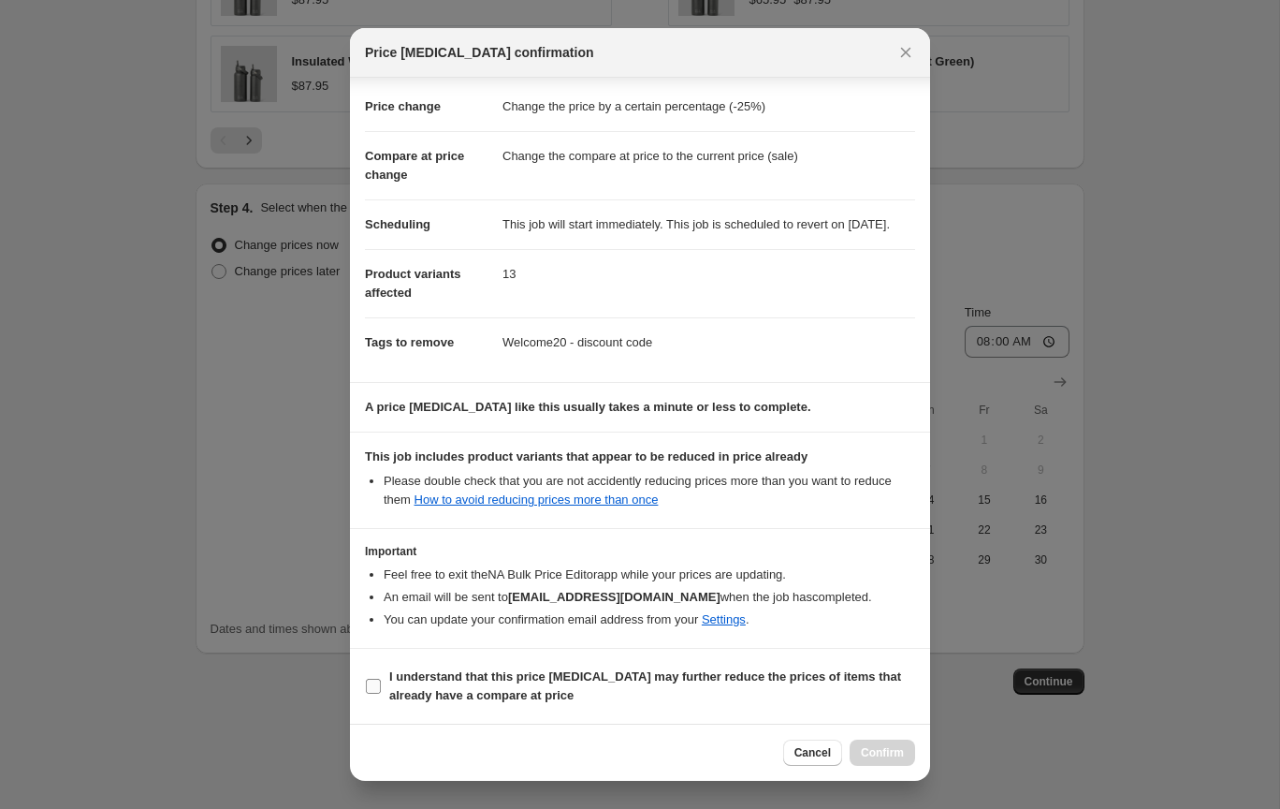
click at [378, 683] on input "I understand that this price [MEDICAL_DATA] may further reduce the prices of it…" at bounding box center [373, 686] width 15 height 15
checkbox input "true"
click at [870, 754] on span "Confirm" at bounding box center [882, 752] width 43 height 15
type input "Insulated Water Bottle Set"
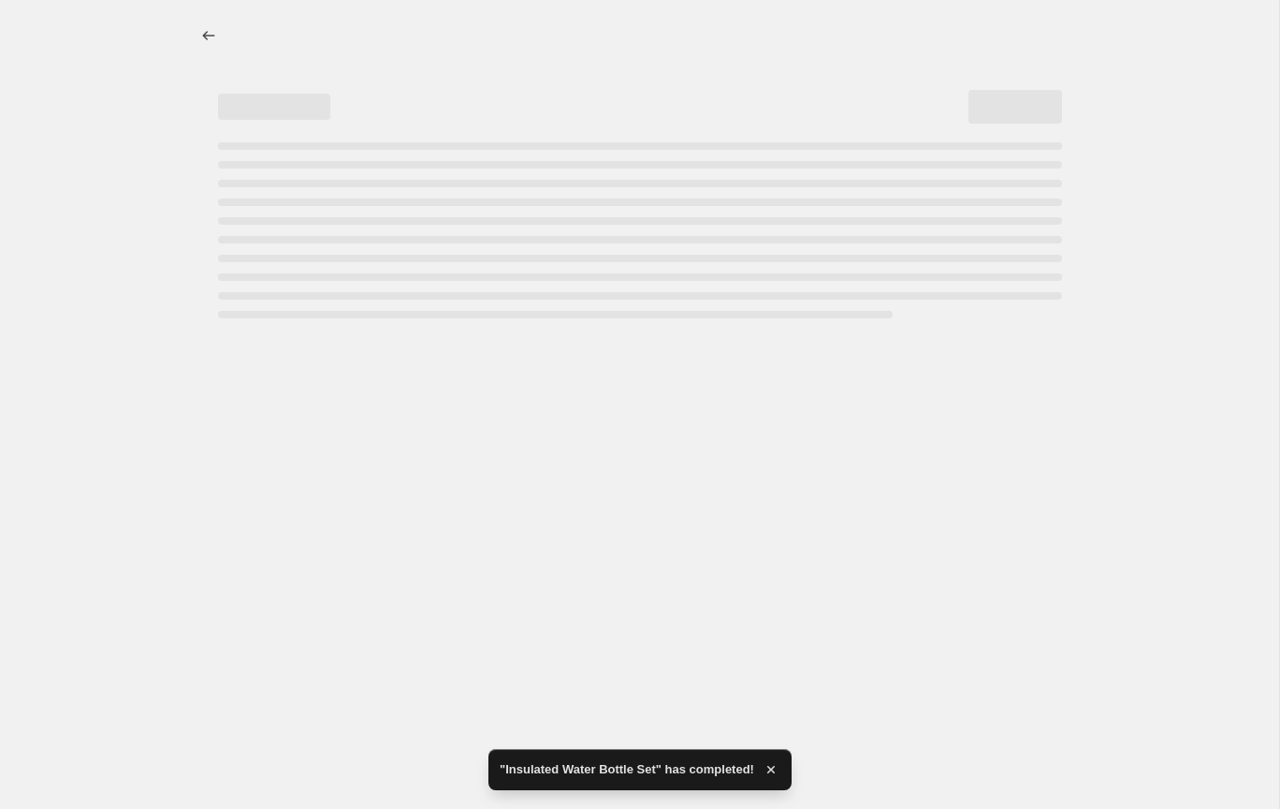
select select "percentage"
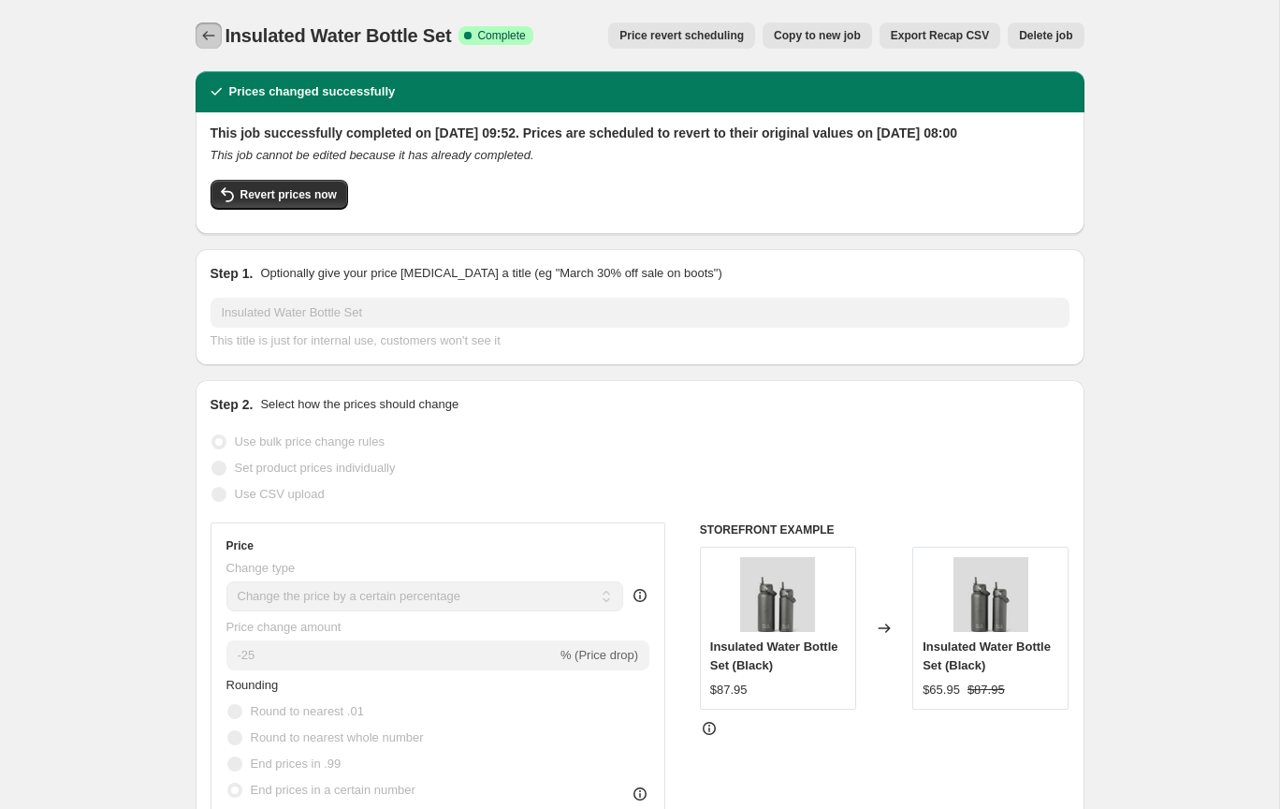
click at [214, 34] on icon "Price change jobs" at bounding box center [208, 35] width 19 height 19
